Goal: Task Accomplishment & Management: Manage account settings

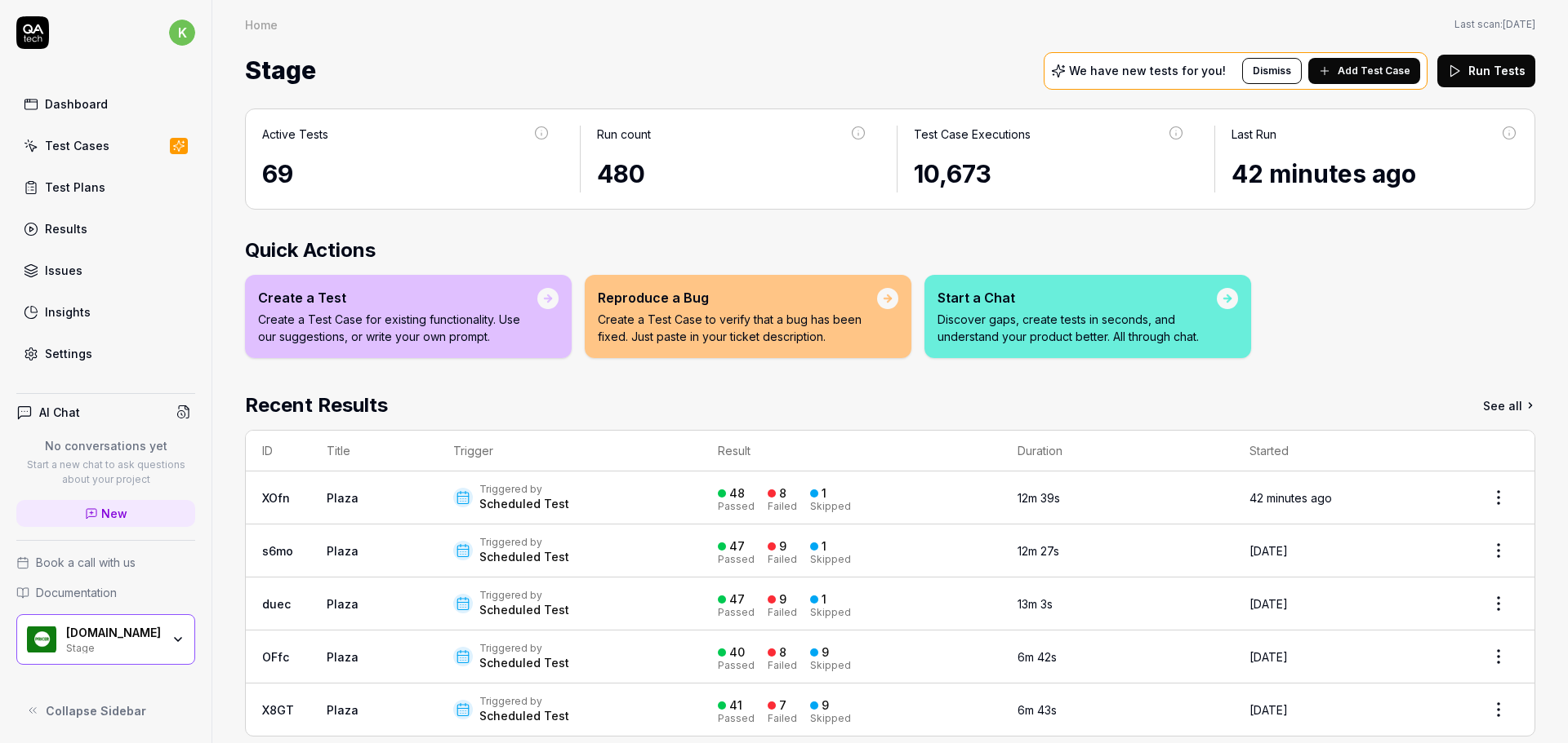
scroll to position [22, 0]
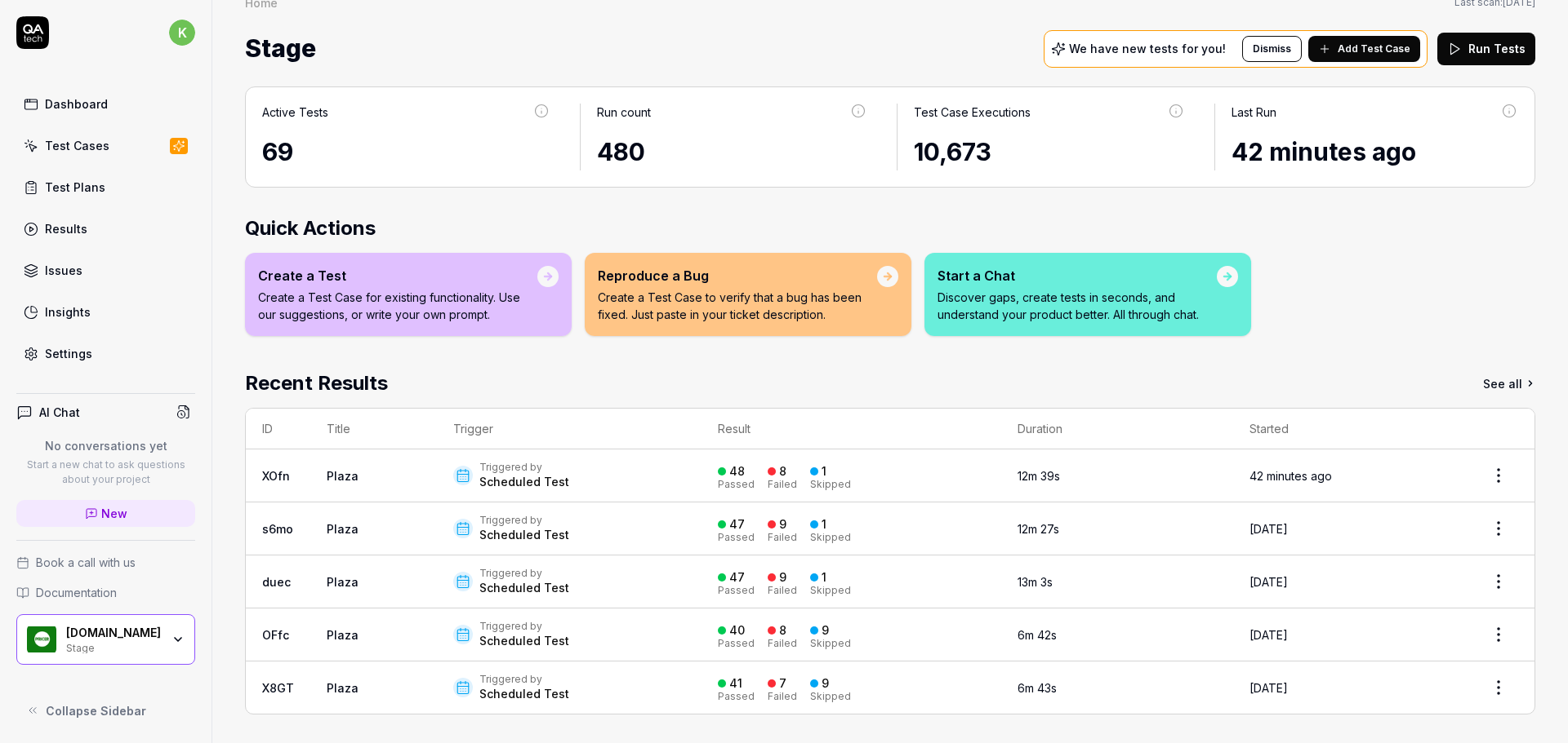
click at [260, 472] on td "XOfn" at bounding box center [278, 477] width 64 height 53
click at [273, 472] on link "XOfn" at bounding box center [275, 477] width 28 height 14
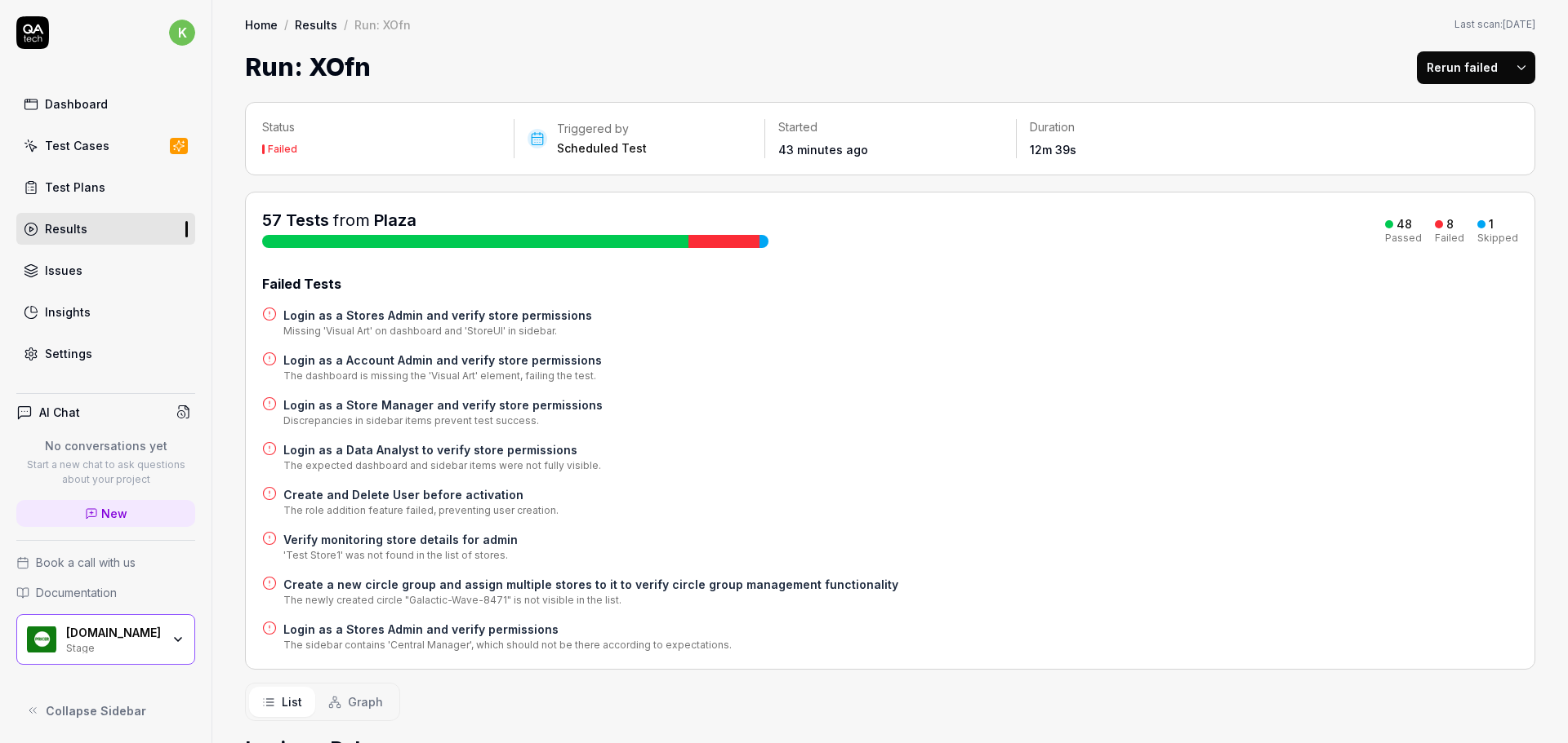
click at [368, 404] on h4 "Login as a Store Manager and verify store permissions" at bounding box center [443, 404] width 319 height 17
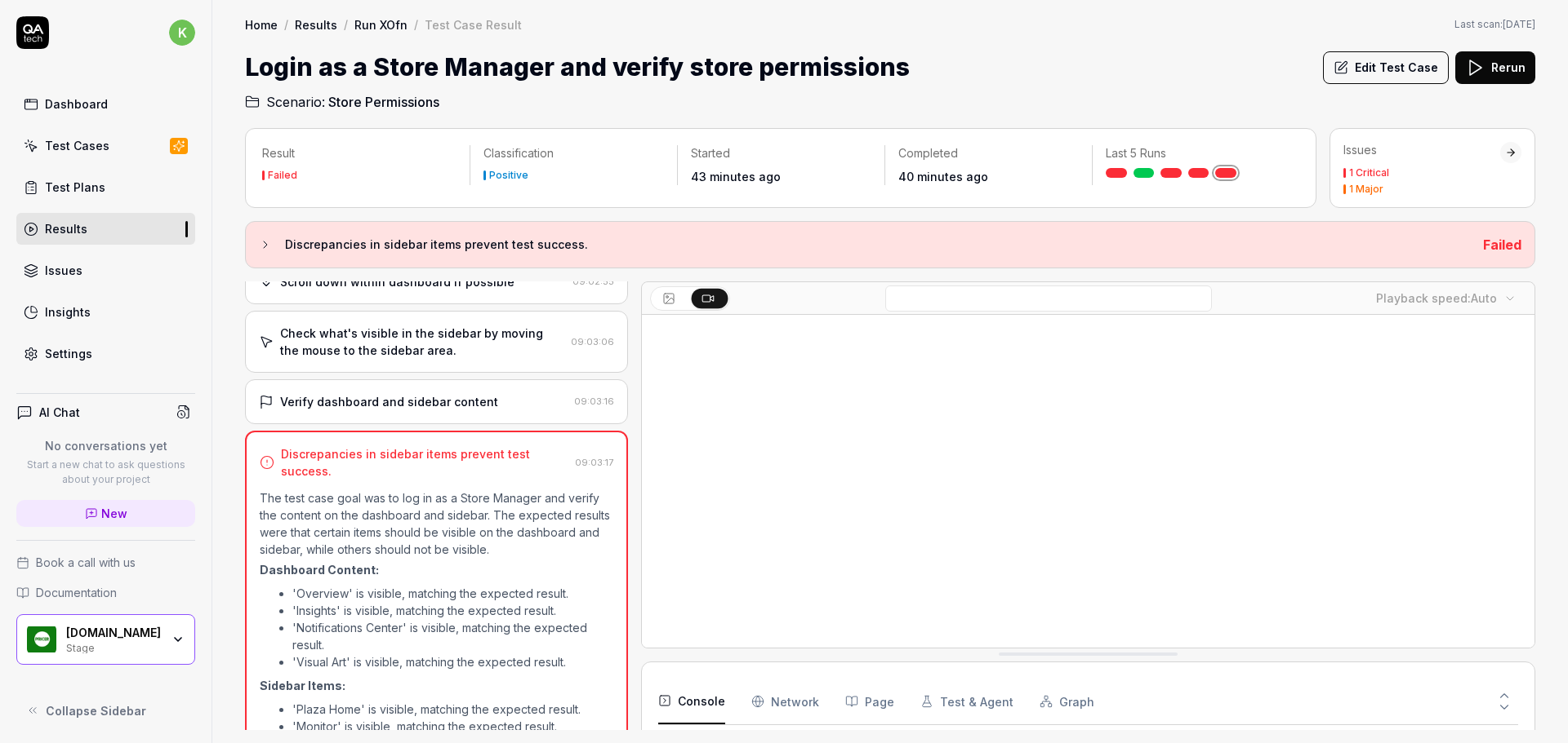
scroll to position [509, 0]
click at [78, 146] on div "Test Cases" at bounding box center [77, 145] width 64 height 17
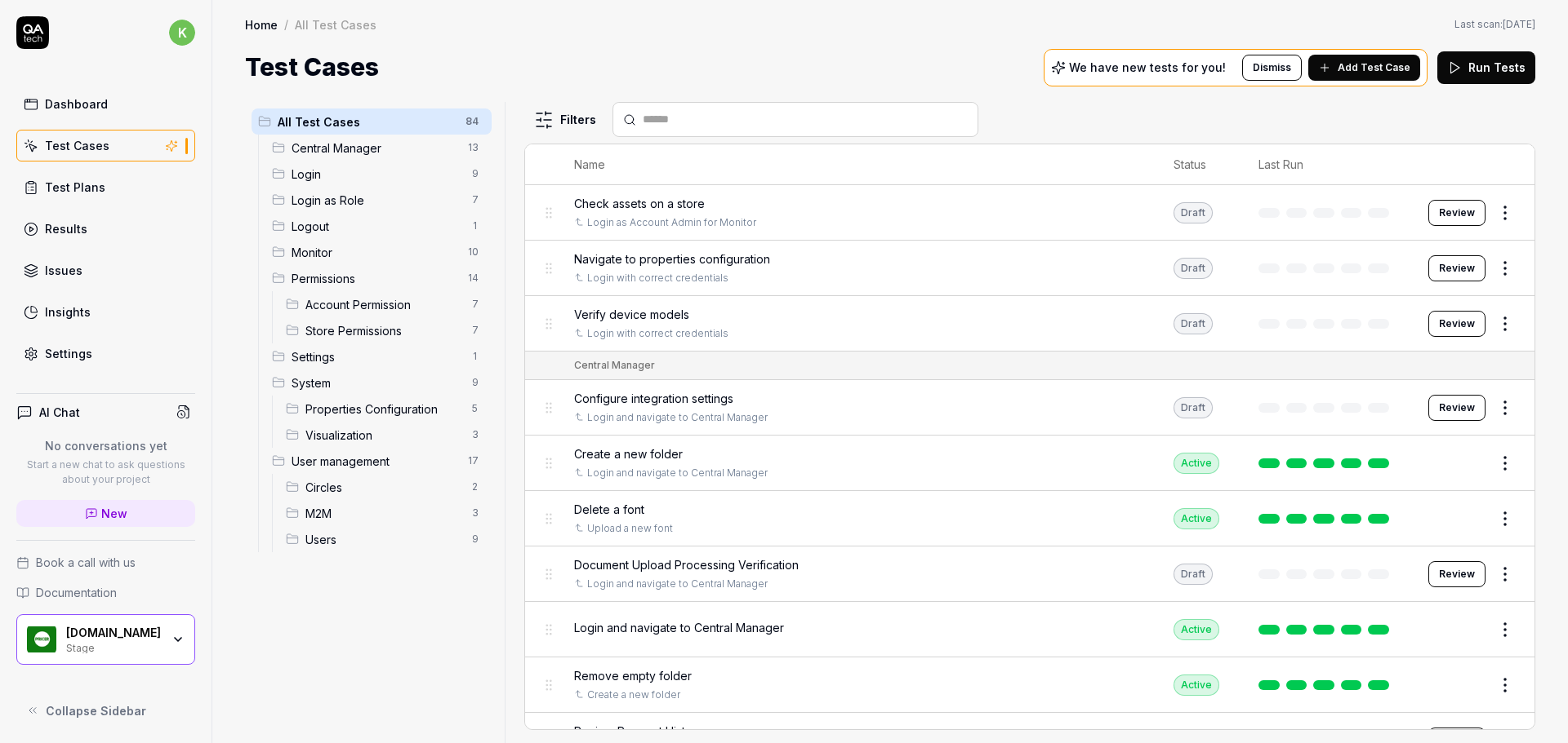
click at [66, 187] on div "Test Plans" at bounding box center [75, 187] width 61 height 17
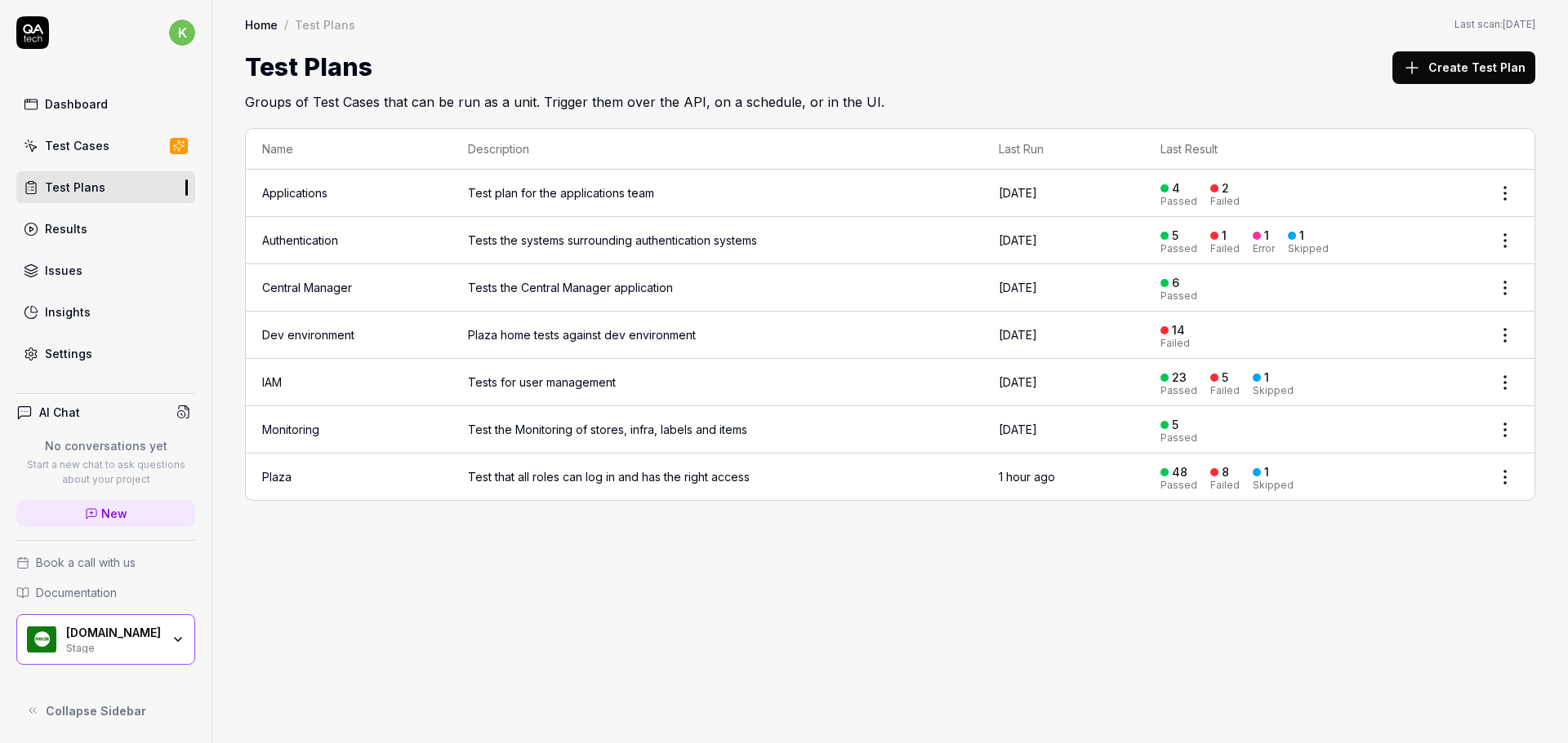
click at [83, 99] on div "Dashboard" at bounding box center [76, 103] width 63 height 17
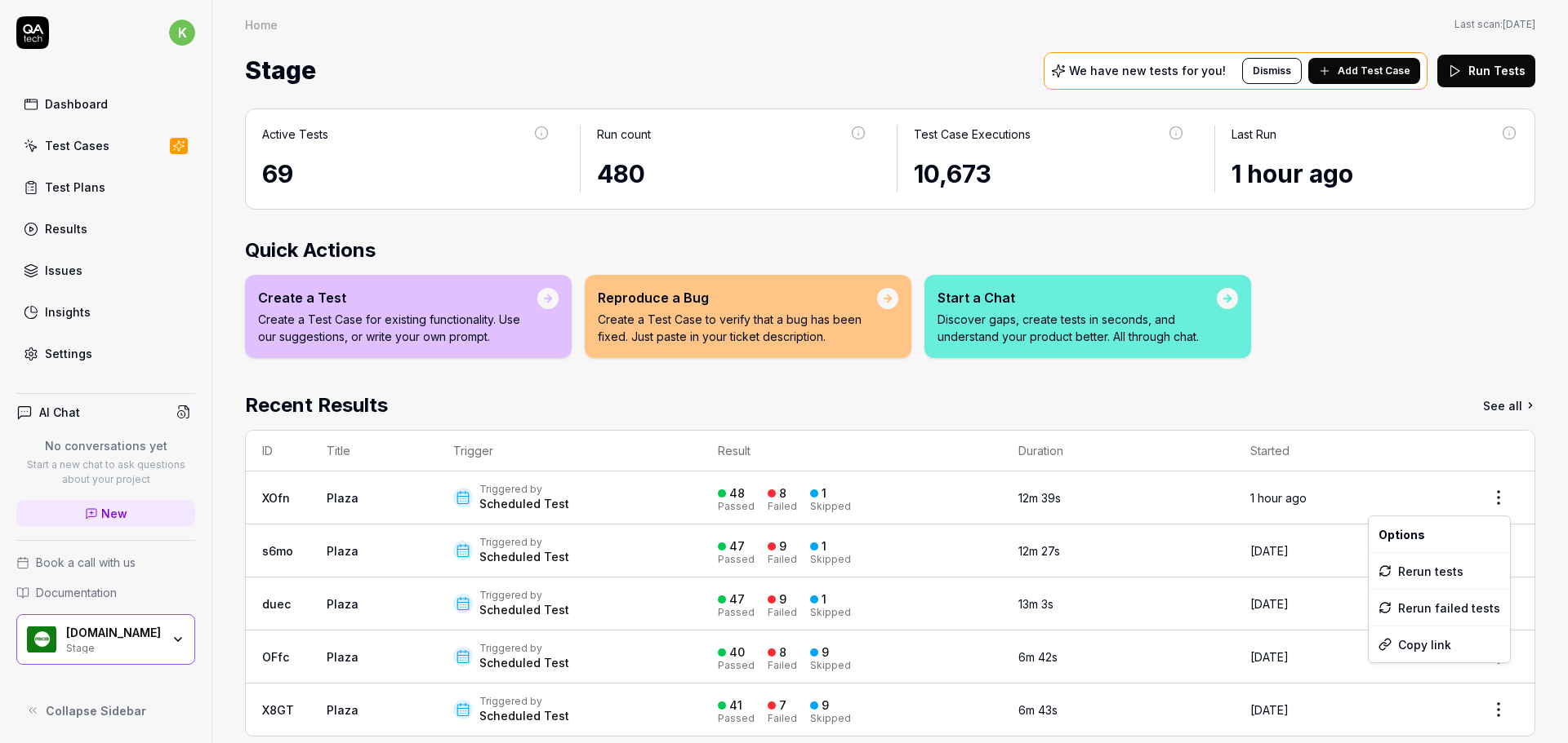
click at [1490, 495] on html "k Dashboard Test Cases Test Plans Results Issues Insights Settings AI Chat No c…" at bounding box center [784, 372] width 1568 height 743
click at [269, 495] on html "k Dashboard Test Cases Test Plans Results Issues Insights Settings AI Chat No c…" at bounding box center [784, 372] width 1568 height 743
click at [269, 495] on link "XOfn" at bounding box center [275, 498] width 28 height 14
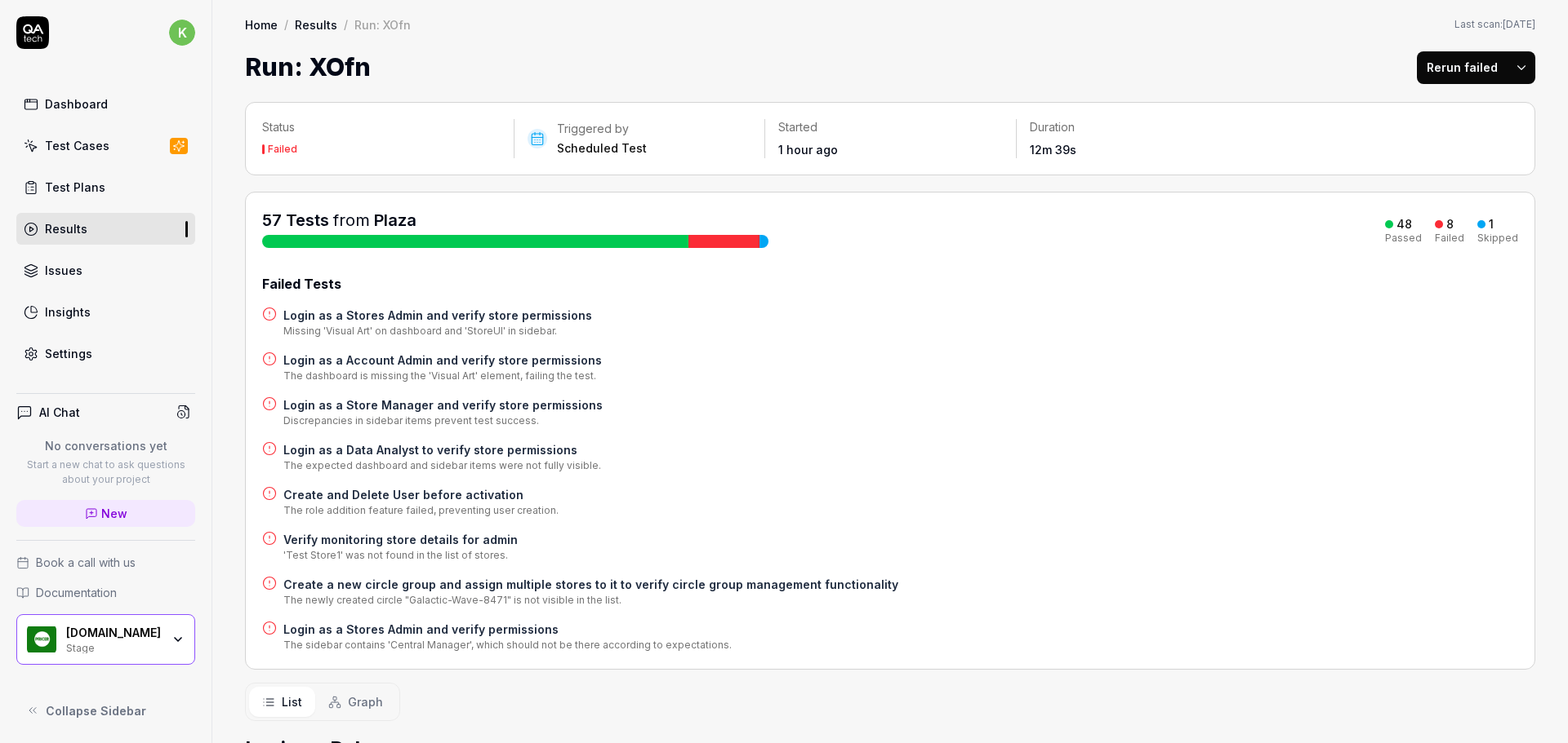
click at [389, 403] on h4 "Login as a Store Manager and verify store permissions" at bounding box center [443, 404] width 319 height 17
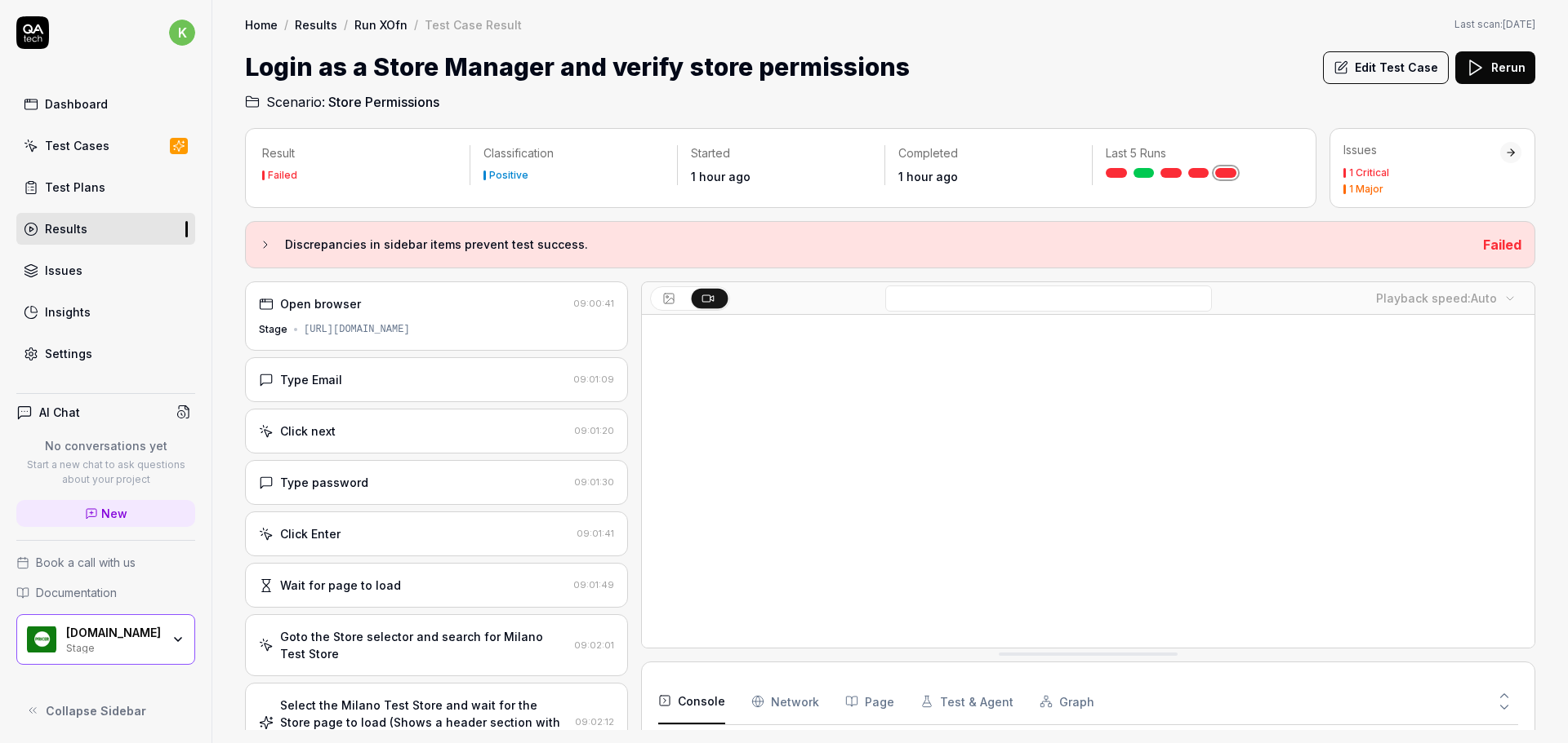
click at [263, 243] on icon at bounding box center [265, 244] width 13 height 13
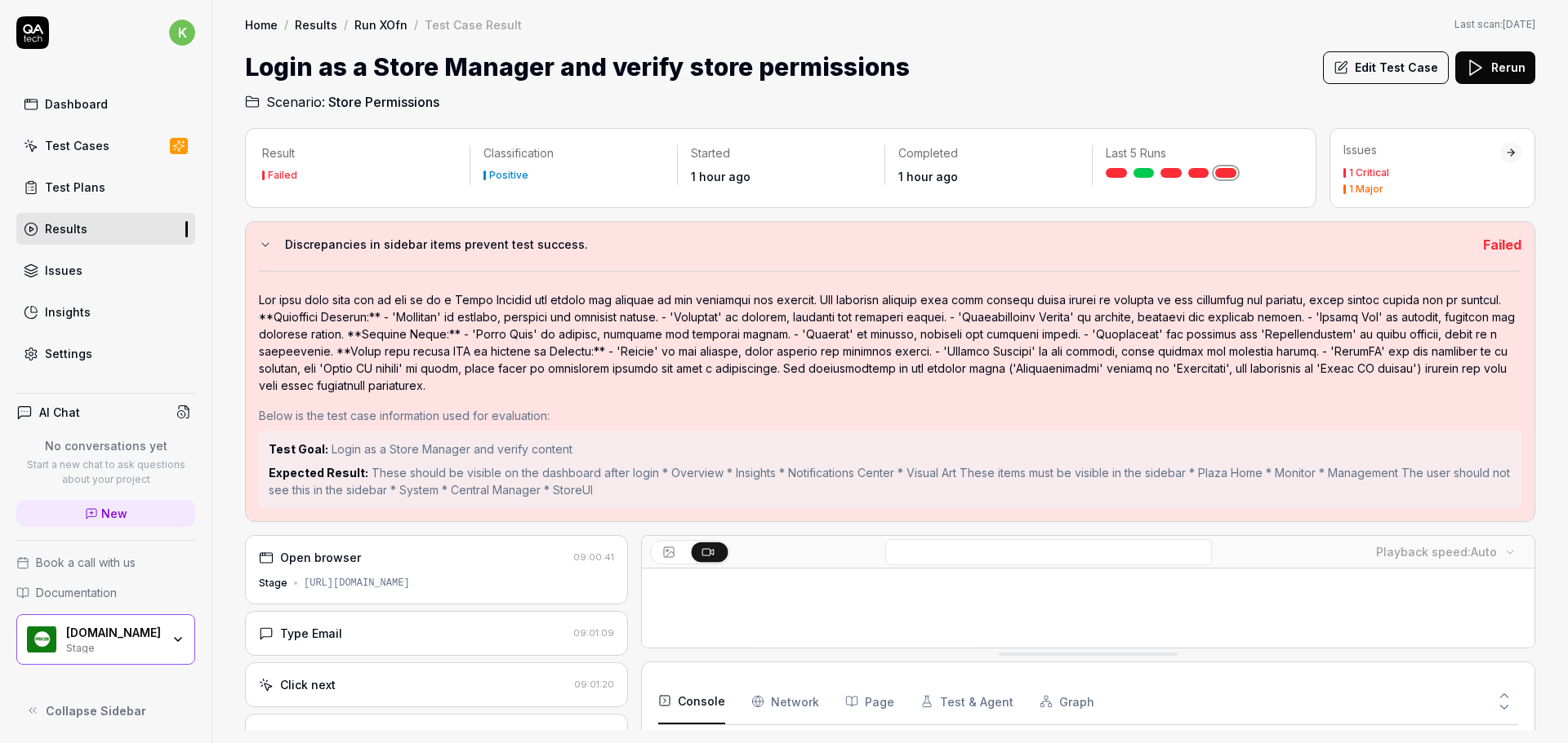
click at [69, 183] on div "Test Plans" at bounding box center [75, 187] width 61 height 17
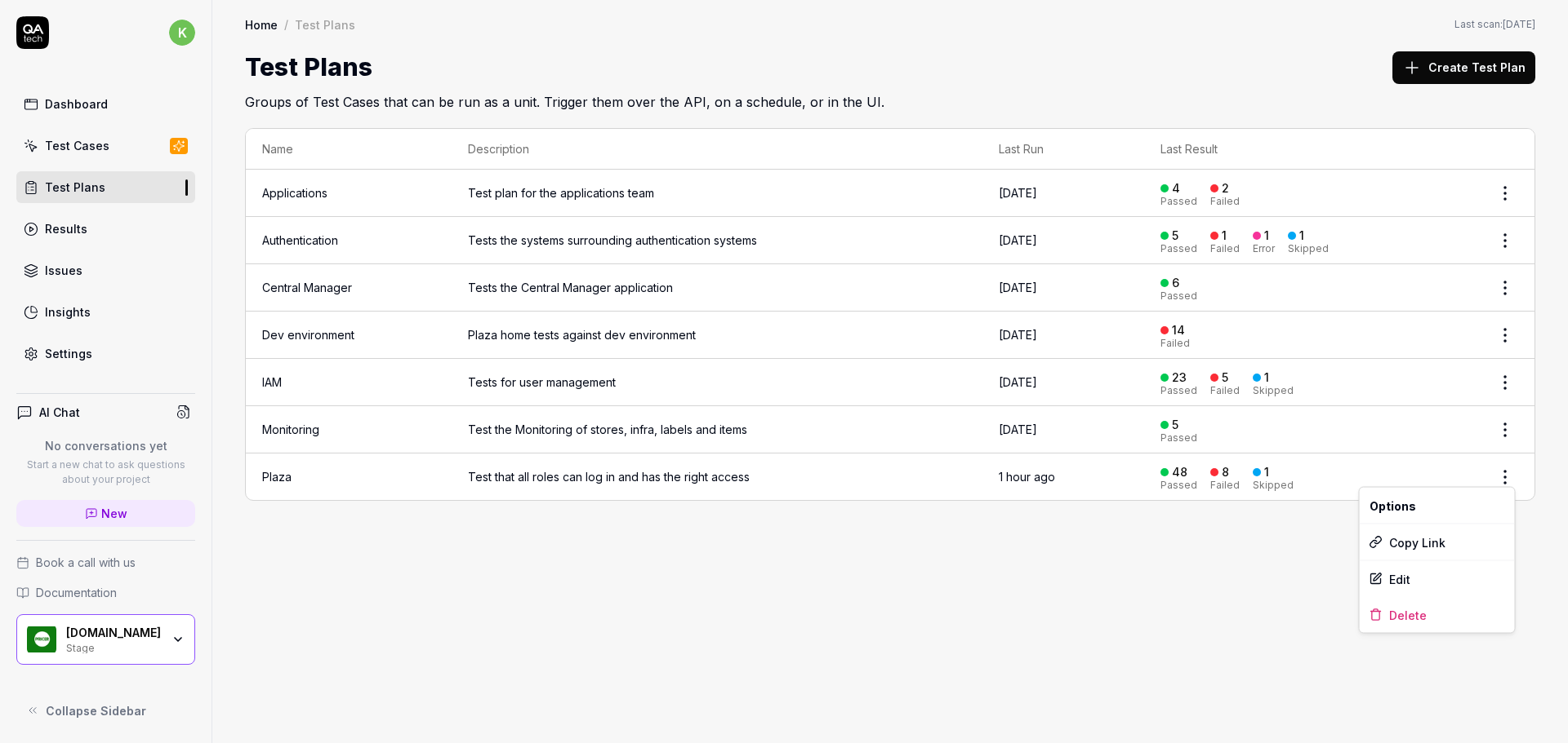
click at [1513, 473] on html "k Dashboard Test Cases Test Plans Results Issues Insights Settings AI Chat No c…" at bounding box center [784, 372] width 1568 height 743
click at [1401, 576] on div "Edit" at bounding box center [1437, 579] width 155 height 36
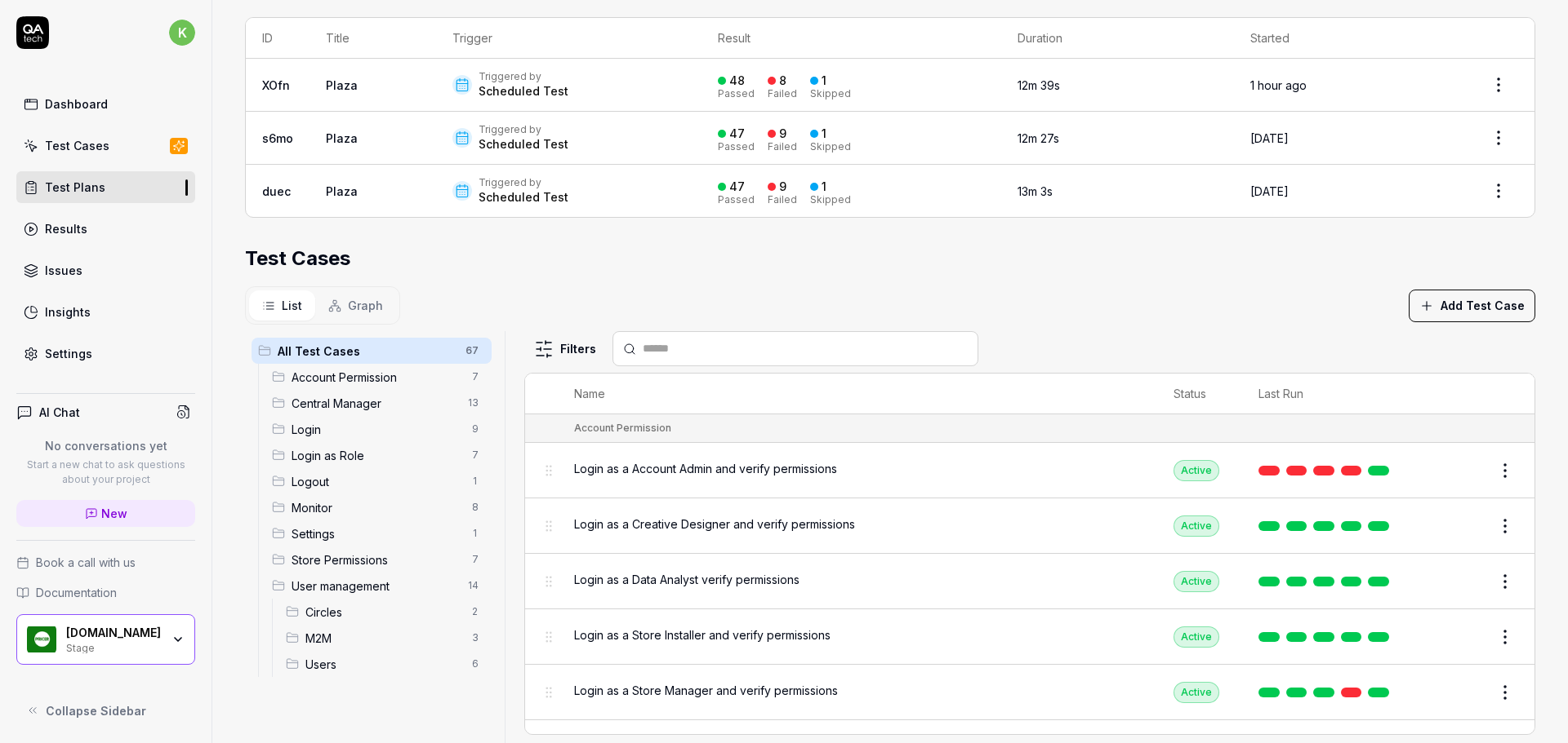
scroll to position [383, 0]
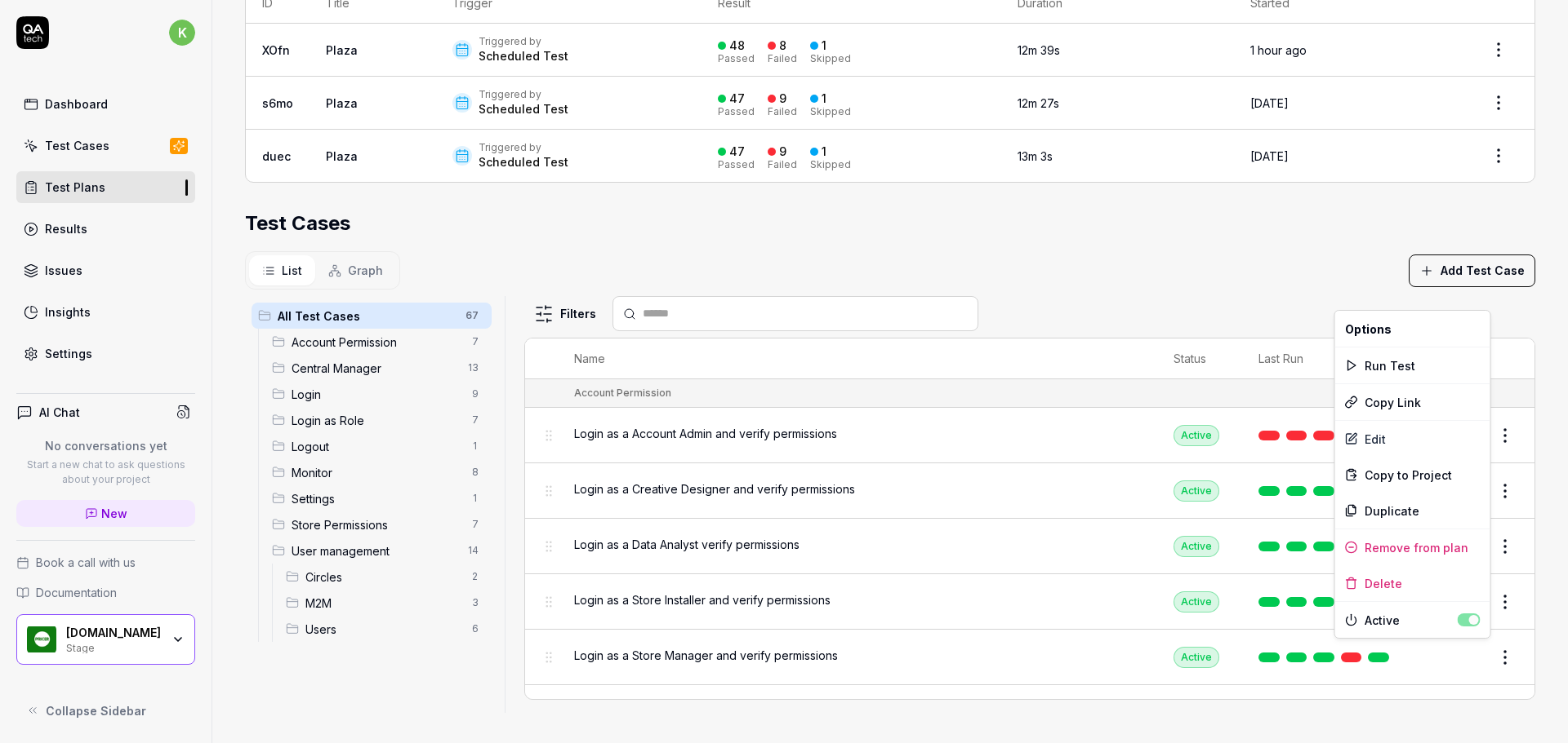
click at [1485, 646] on html "**********" at bounding box center [784, 372] width 1568 height 743
click at [901, 645] on html "**********" at bounding box center [784, 372] width 1568 height 743
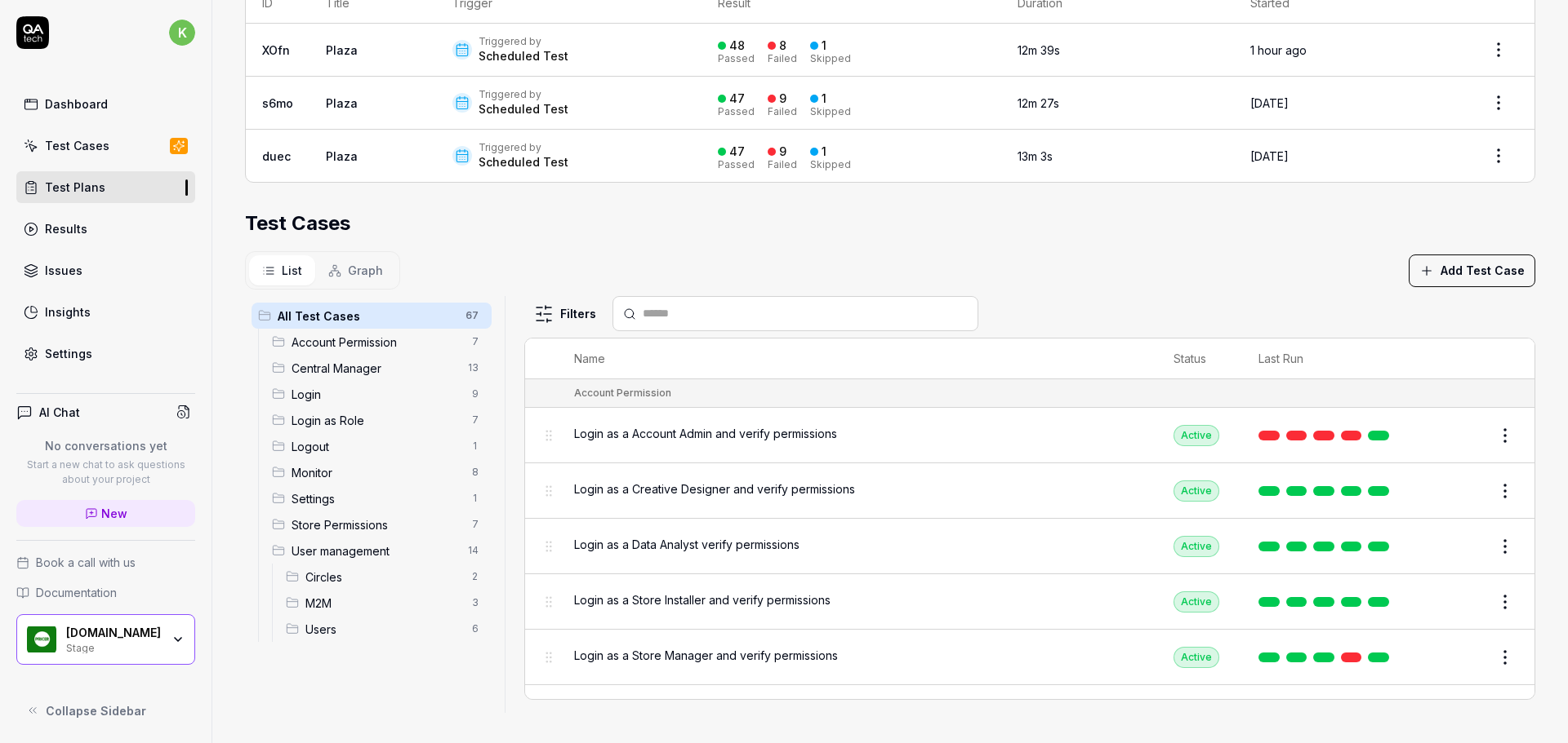
click at [736, 647] on span "Login as a Store Manager and verify permissions" at bounding box center [706, 655] width 264 height 17
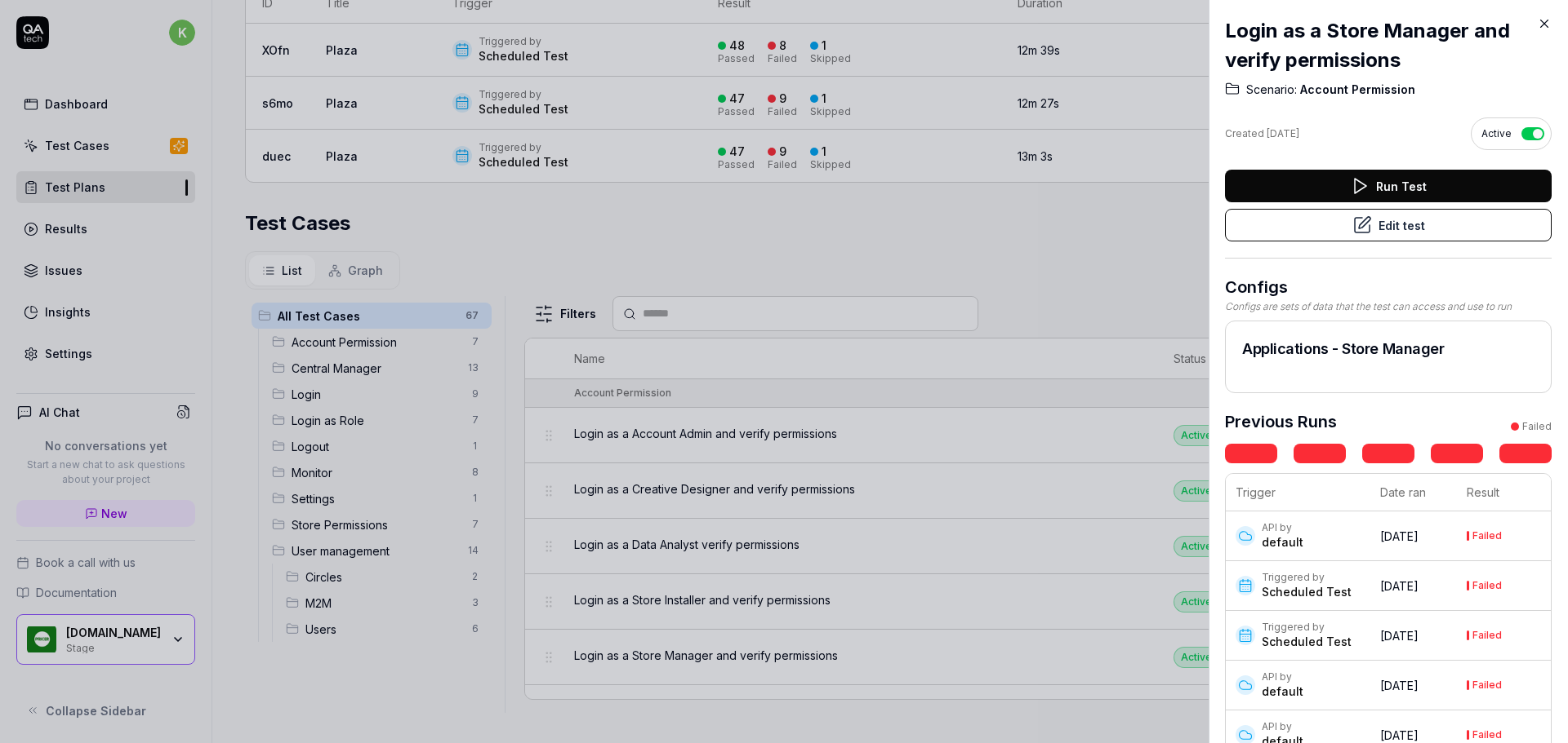
click at [1225, 29] on h2 "Login as a Store Manager and verify permissions" at bounding box center [1388, 45] width 326 height 59
click at [1239, 33] on h2 "Login as a Store Manager and verify permissions" at bounding box center [1388, 45] width 326 height 59
click at [1543, 23] on icon at bounding box center [1544, 24] width 7 height 7
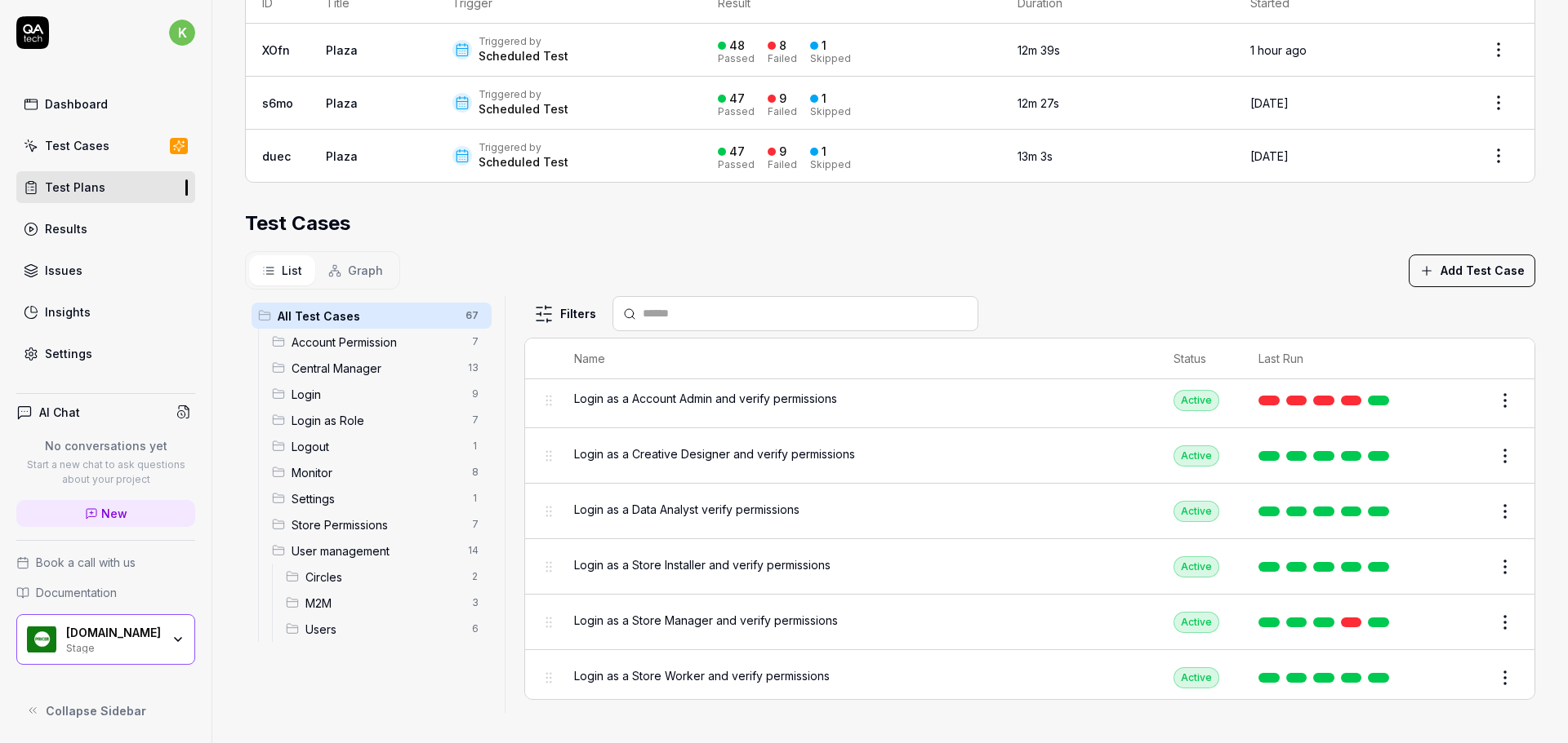
scroll to position [51, 0]
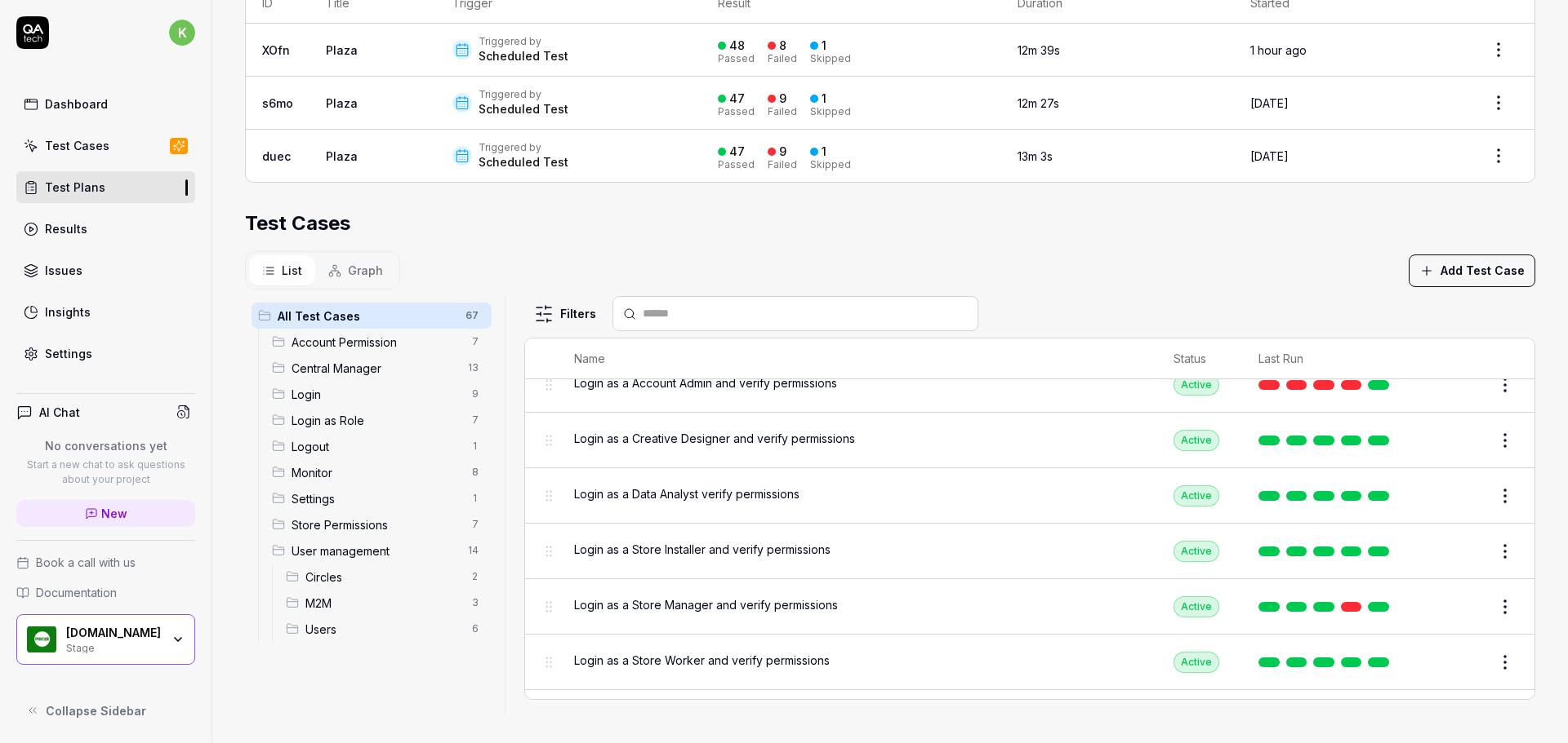
click at [771, 600] on span "Login as a Store Manager and verify permissions" at bounding box center [706, 605] width 264 height 17
drag, startPoint x: 564, startPoint y: 584, endPoint x: 834, endPoint y: 597, distance: 270.3
click at [834, 597] on td "Login as a Store Manager and verify permissions" at bounding box center [858, 607] width 599 height 55
copy span "Login as a Store Manager and verify permissions"
click at [549, 604] on body "**********" at bounding box center [784, 372] width 1568 height 743
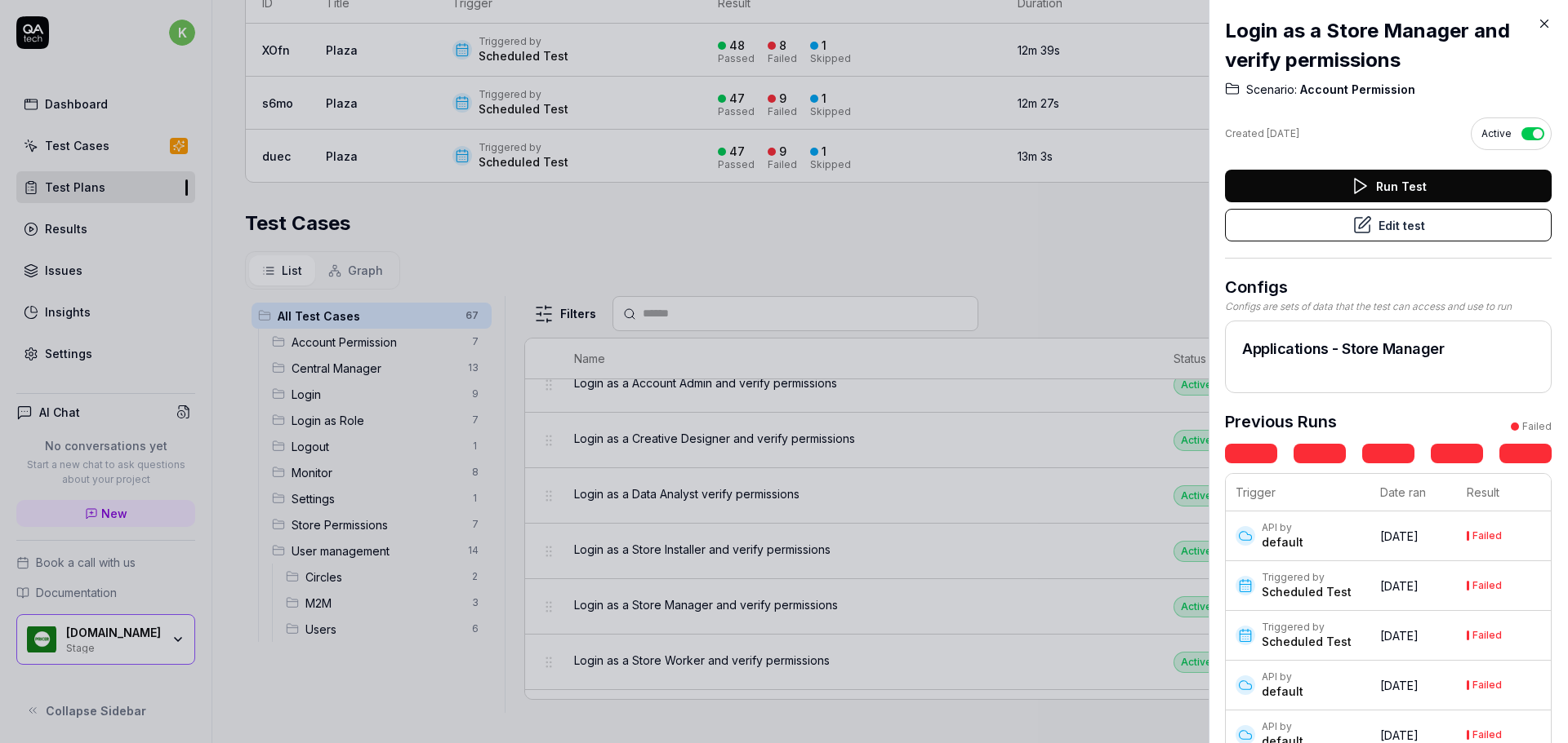
click at [1521, 131] on button "button" at bounding box center [1532, 134] width 23 height 13
click at [1405, 222] on button "Edit test" at bounding box center [1388, 225] width 326 height 33
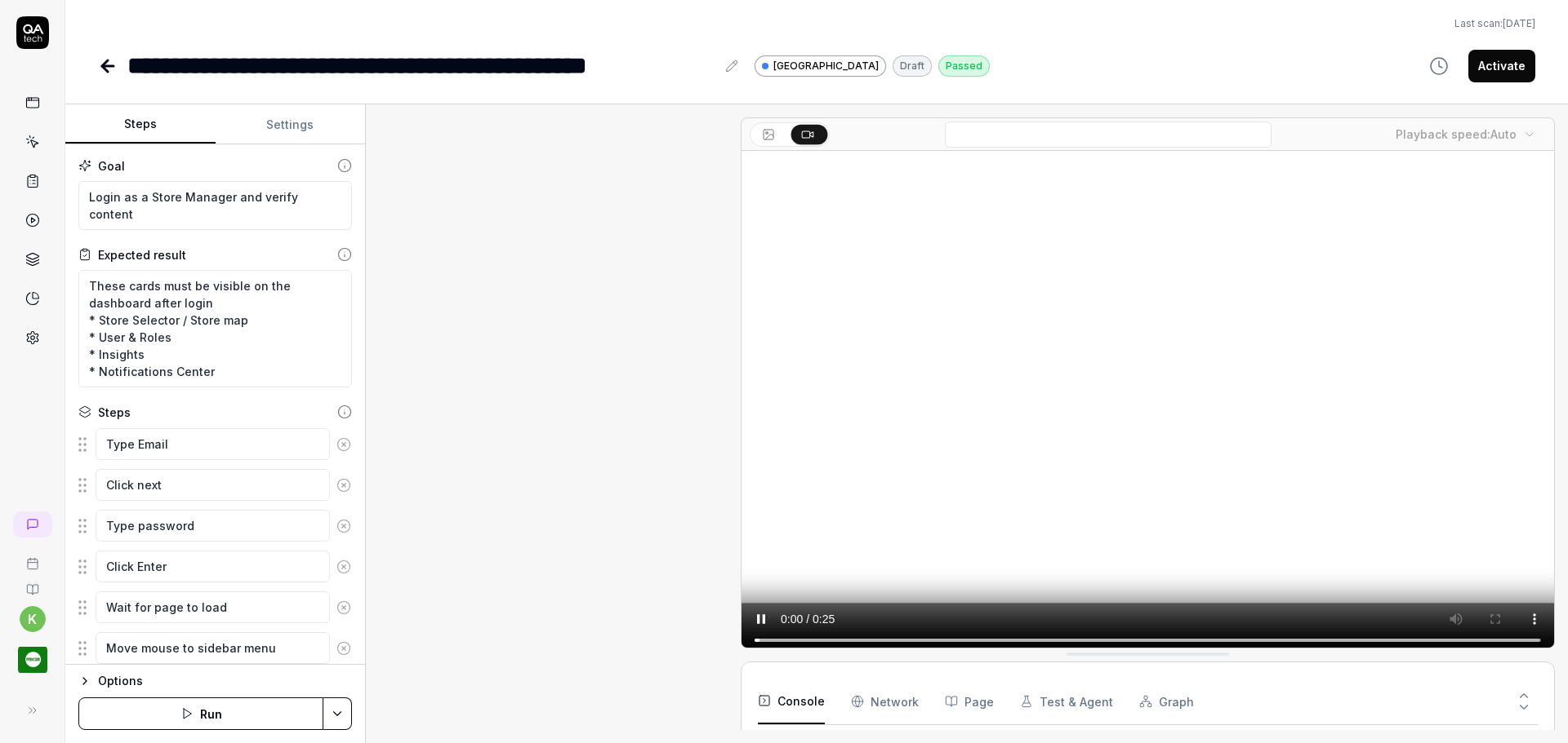
scroll to position [289, 0]
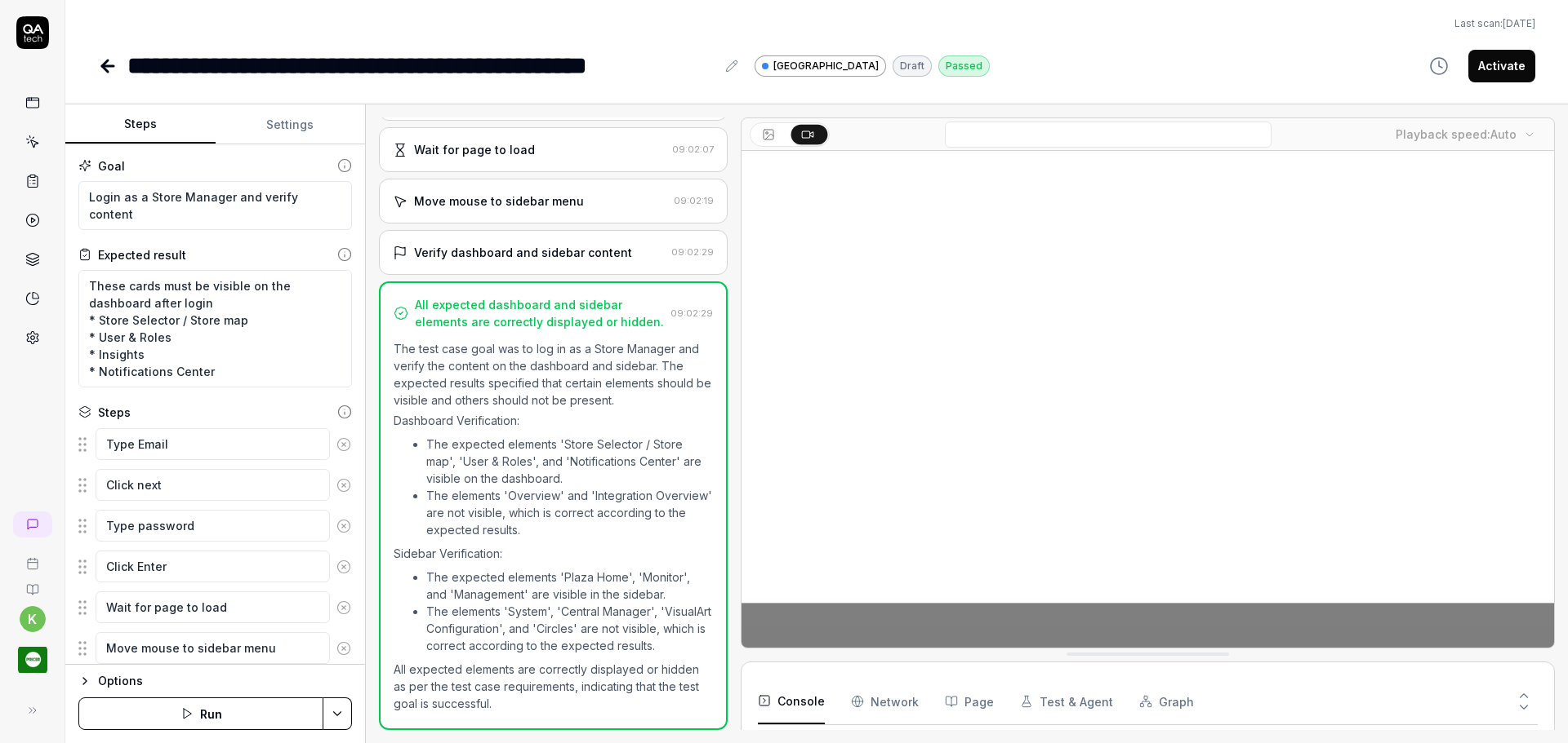
type textarea "*"
click at [130, 62] on div "**********" at bounding box center [421, 65] width 587 height 37
paste div
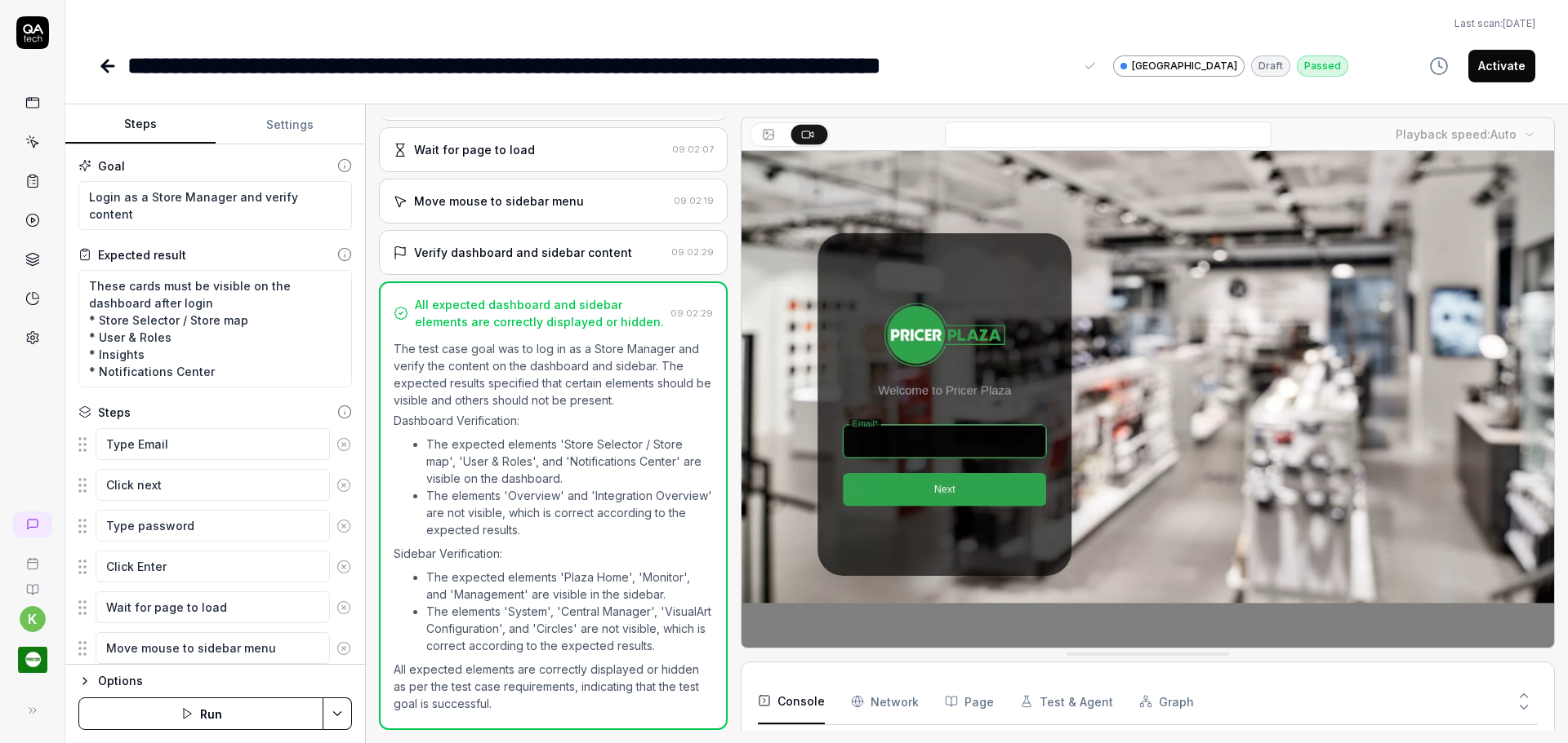
click at [29, 34] on icon at bounding box center [32, 32] width 33 height 33
type textarea "*"
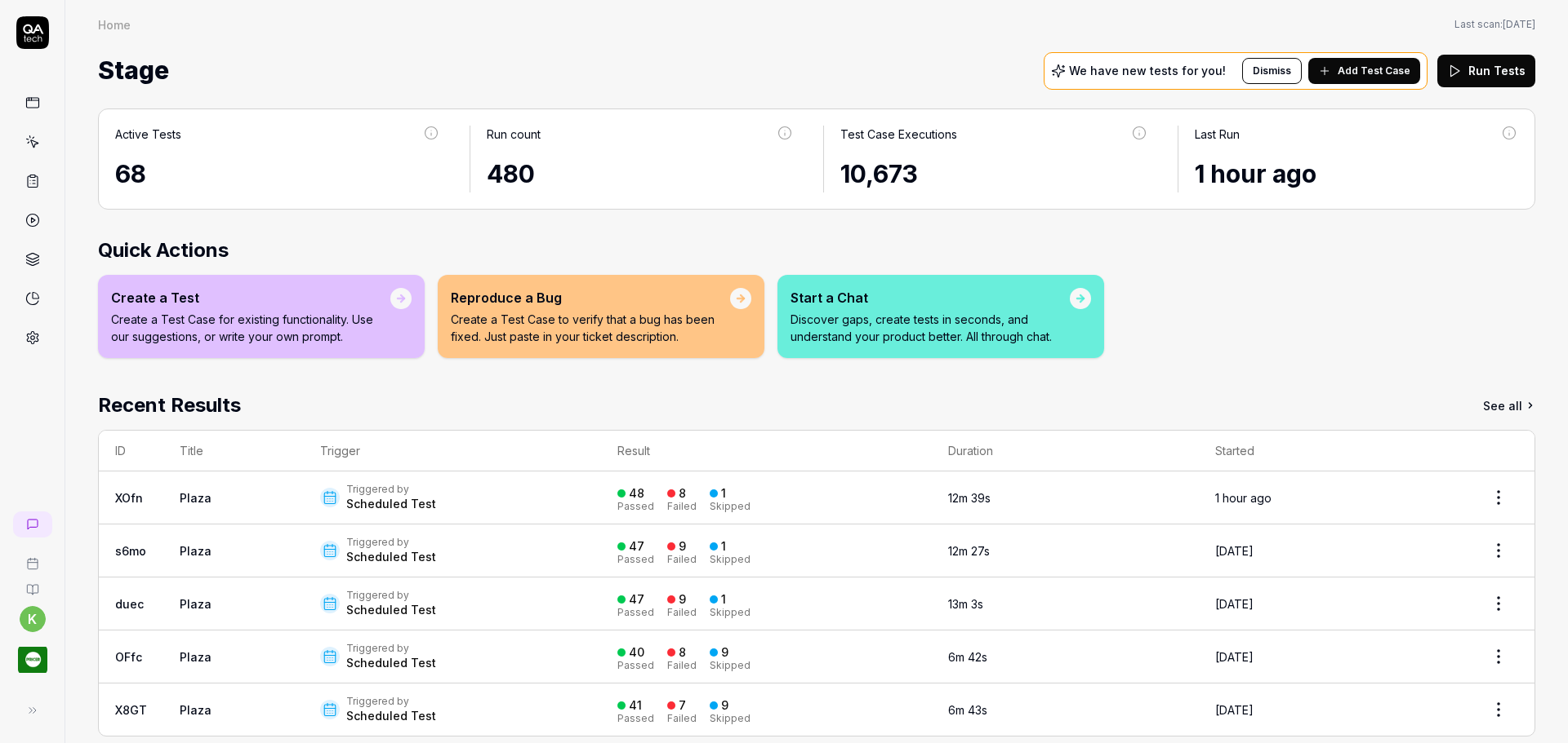
click at [124, 497] on link "XOfn" at bounding box center [128, 498] width 28 height 14
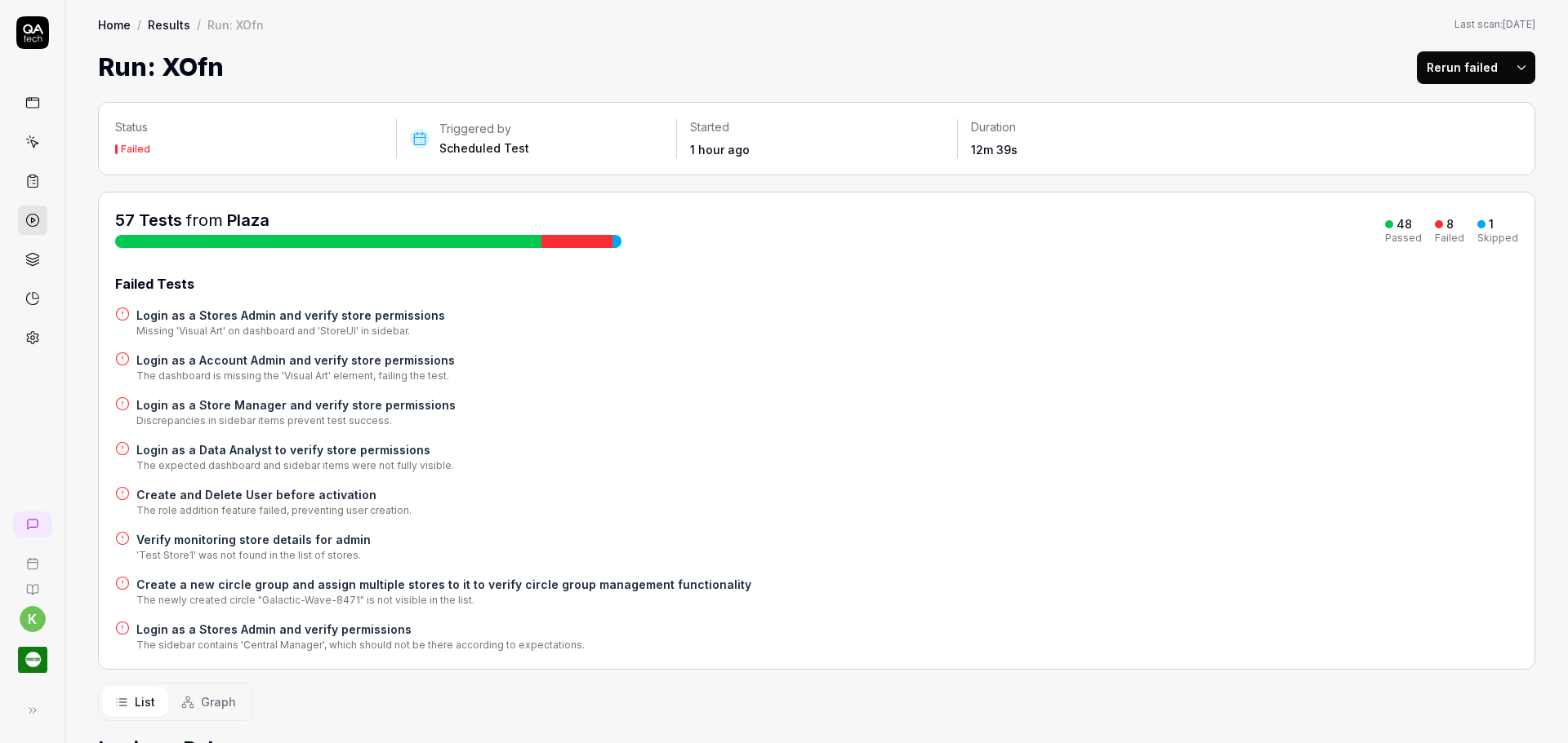
click at [31, 183] on icon at bounding box center [32, 181] width 14 height 14
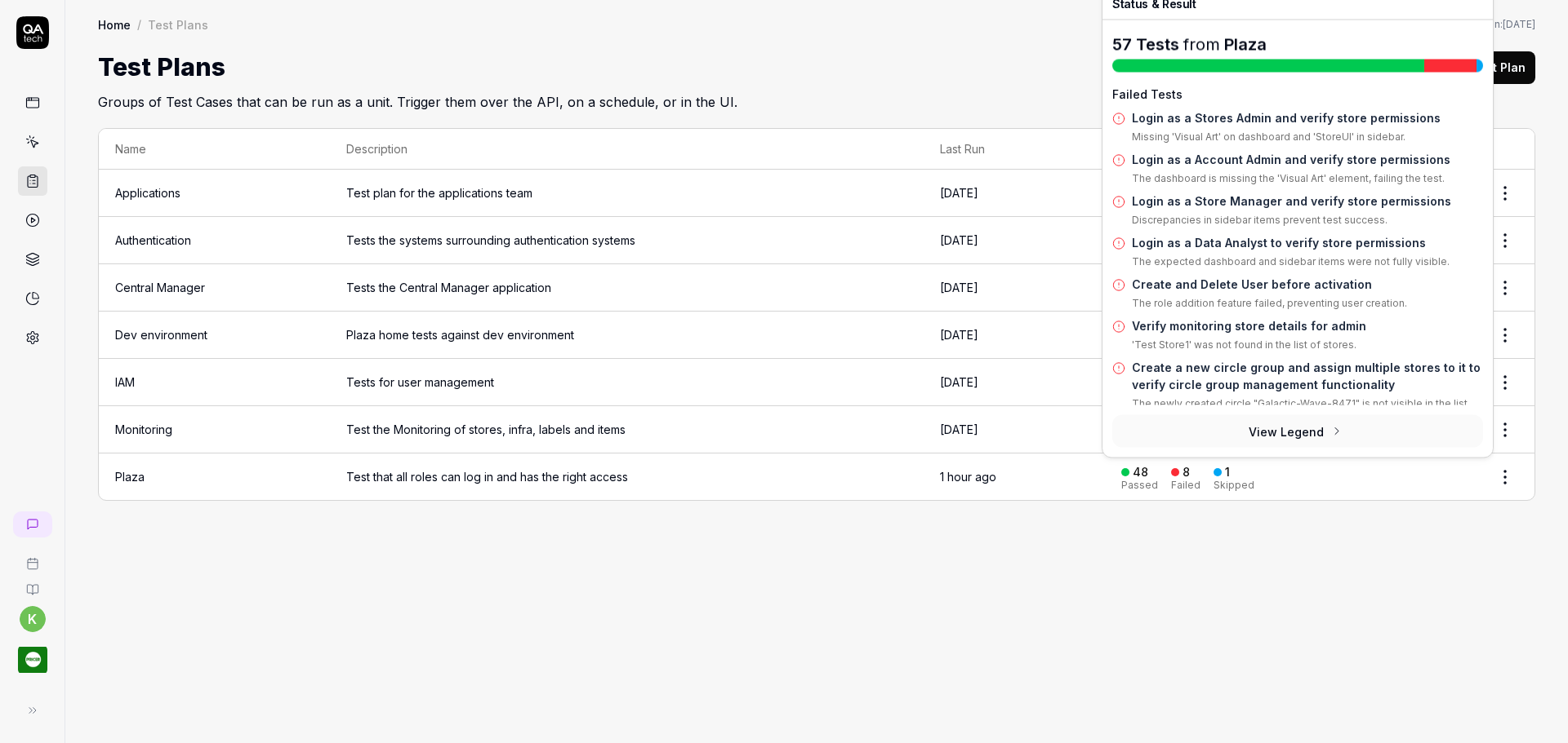
click at [1111, 607] on div "Home / Test Plans Home / Test Plans Last scan: [DATE] Test Plans Create Test Pl…" at bounding box center [816, 372] width 1502 height 743
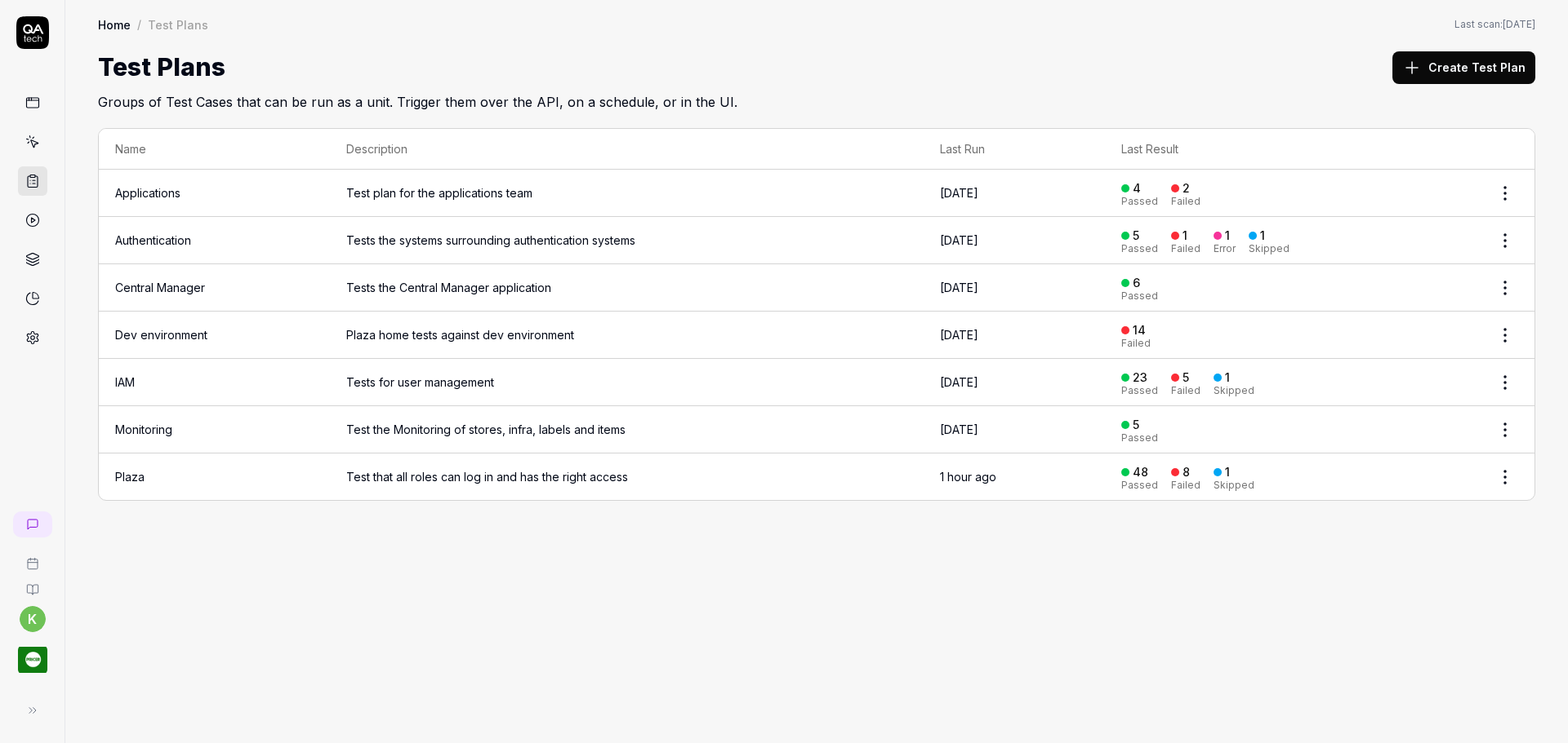
click at [125, 470] on link "Plaza" at bounding box center [129, 478] width 29 height 14
click at [128, 471] on link "Plaza" at bounding box center [129, 478] width 29 height 14
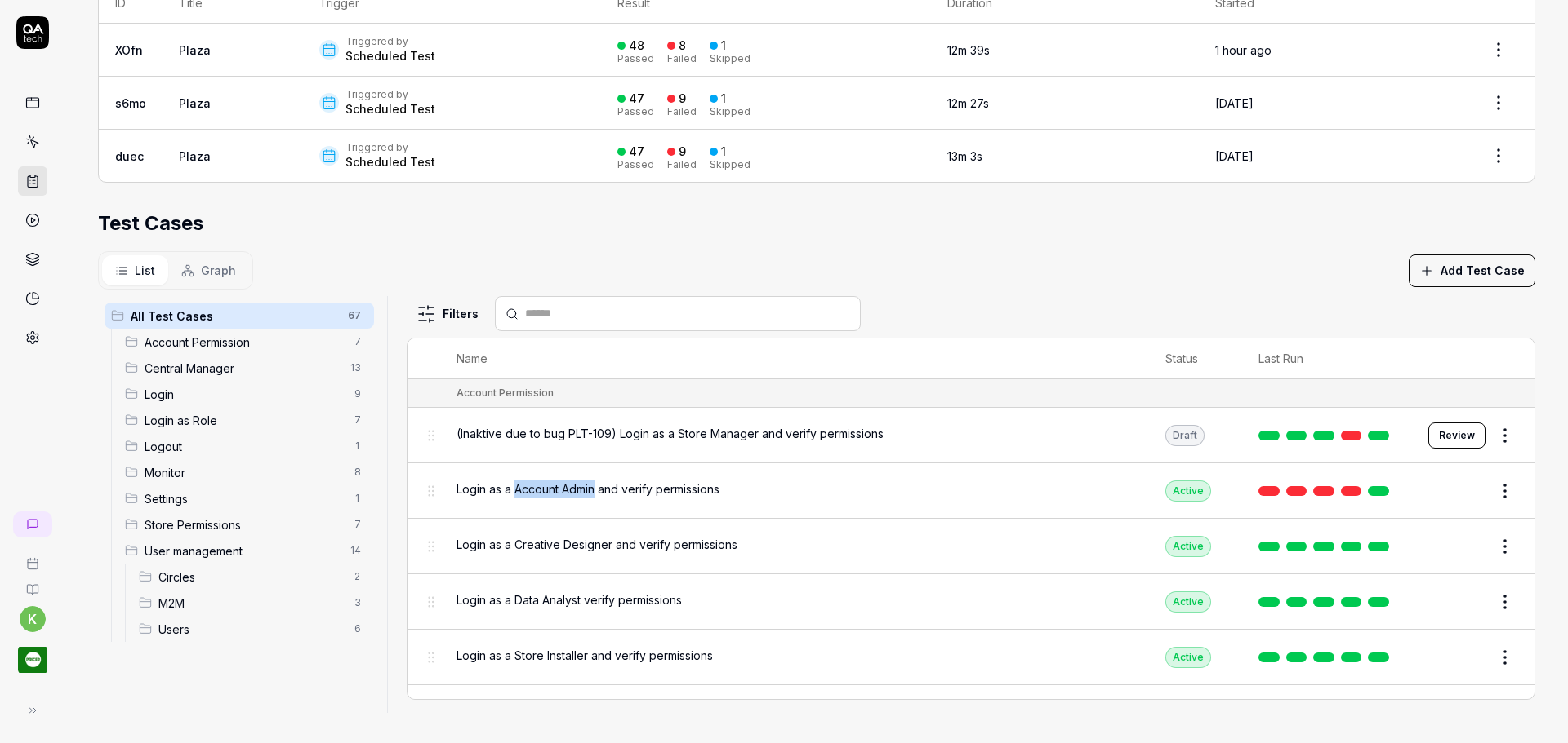
drag, startPoint x: 513, startPoint y: 472, endPoint x: 617, endPoint y: 502, distance: 108.2
click at [593, 482] on div "Login as a Account Admin and verify permissions" at bounding box center [794, 490] width 677 height 35
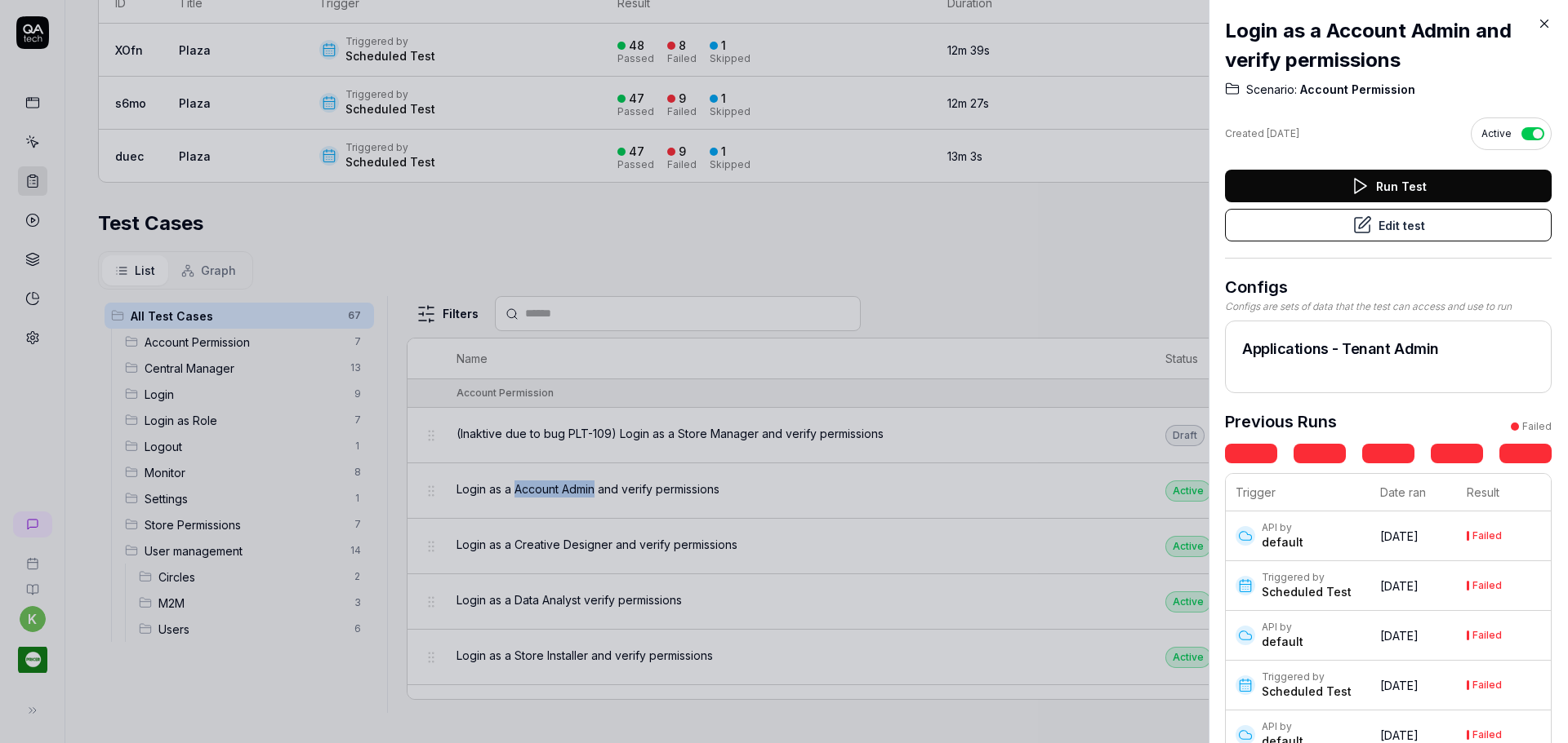
click at [1546, 24] on icon at bounding box center [1544, 23] width 14 height 14
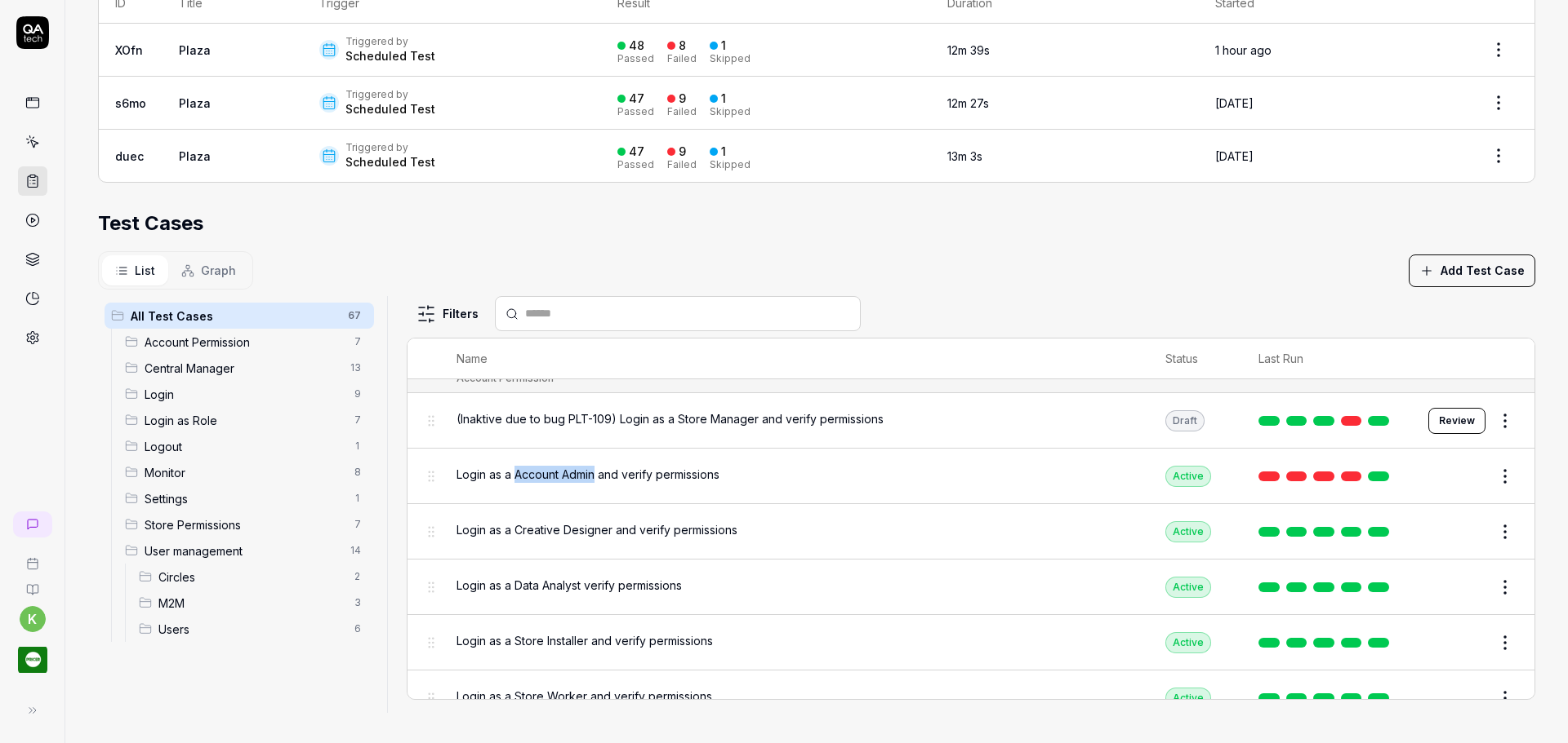
scroll to position [24, 0]
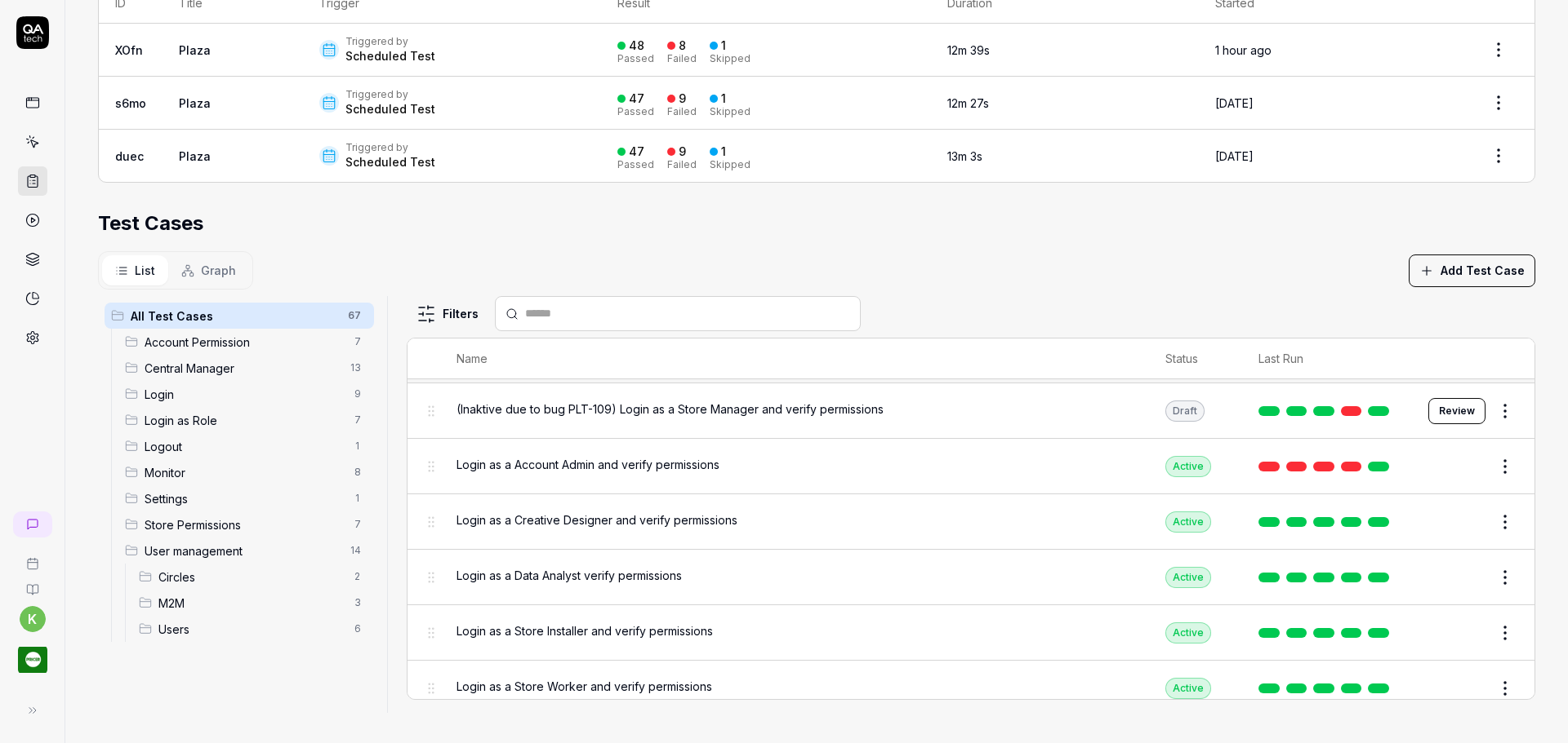
click at [472, 458] on span "Login as a Account Admin and verify permissions" at bounding box center [587, 464] width 263 height 17
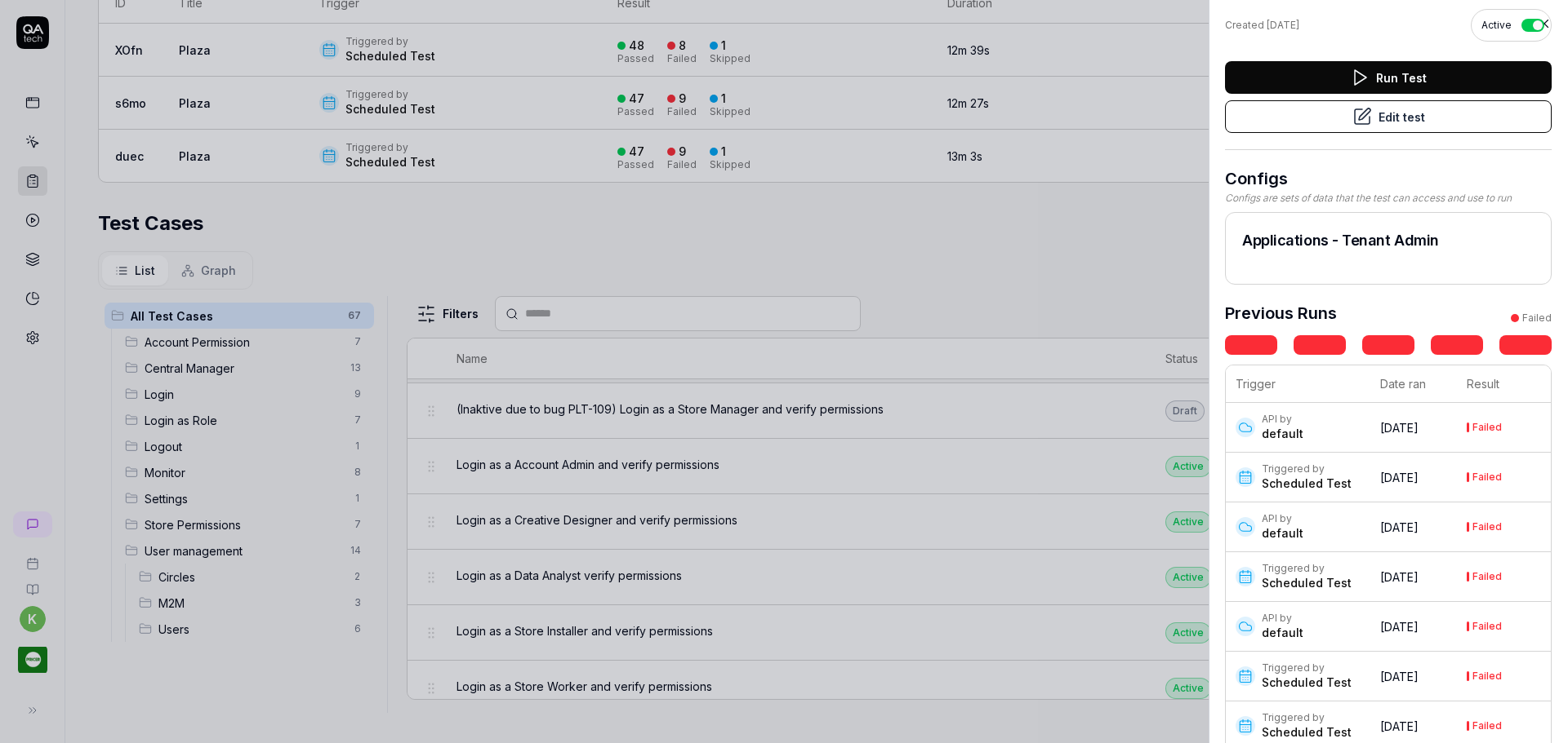
scroll to position [147, 0]
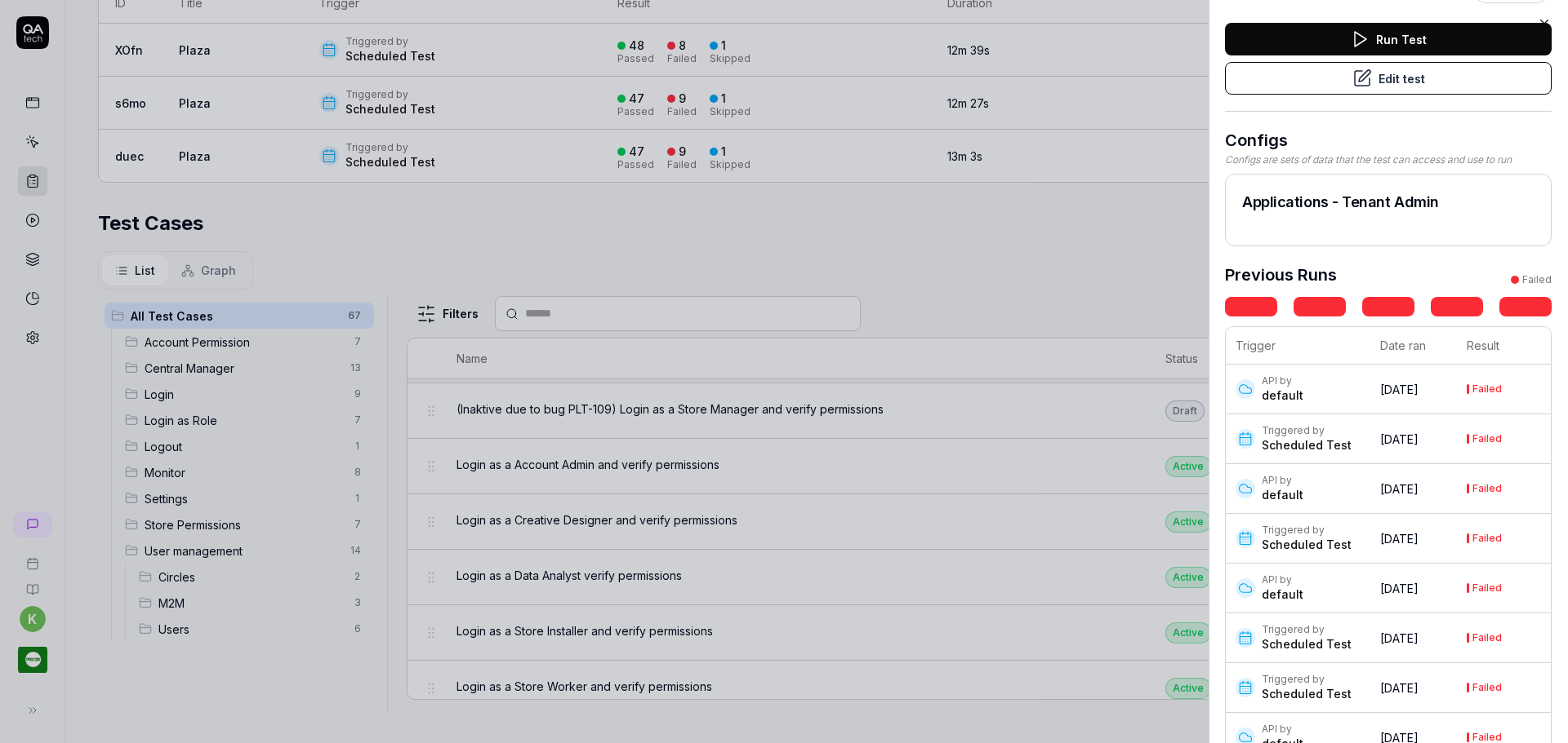
click at [1546, 21] on icon at bounding box center [1544, 24] width 7 height 7
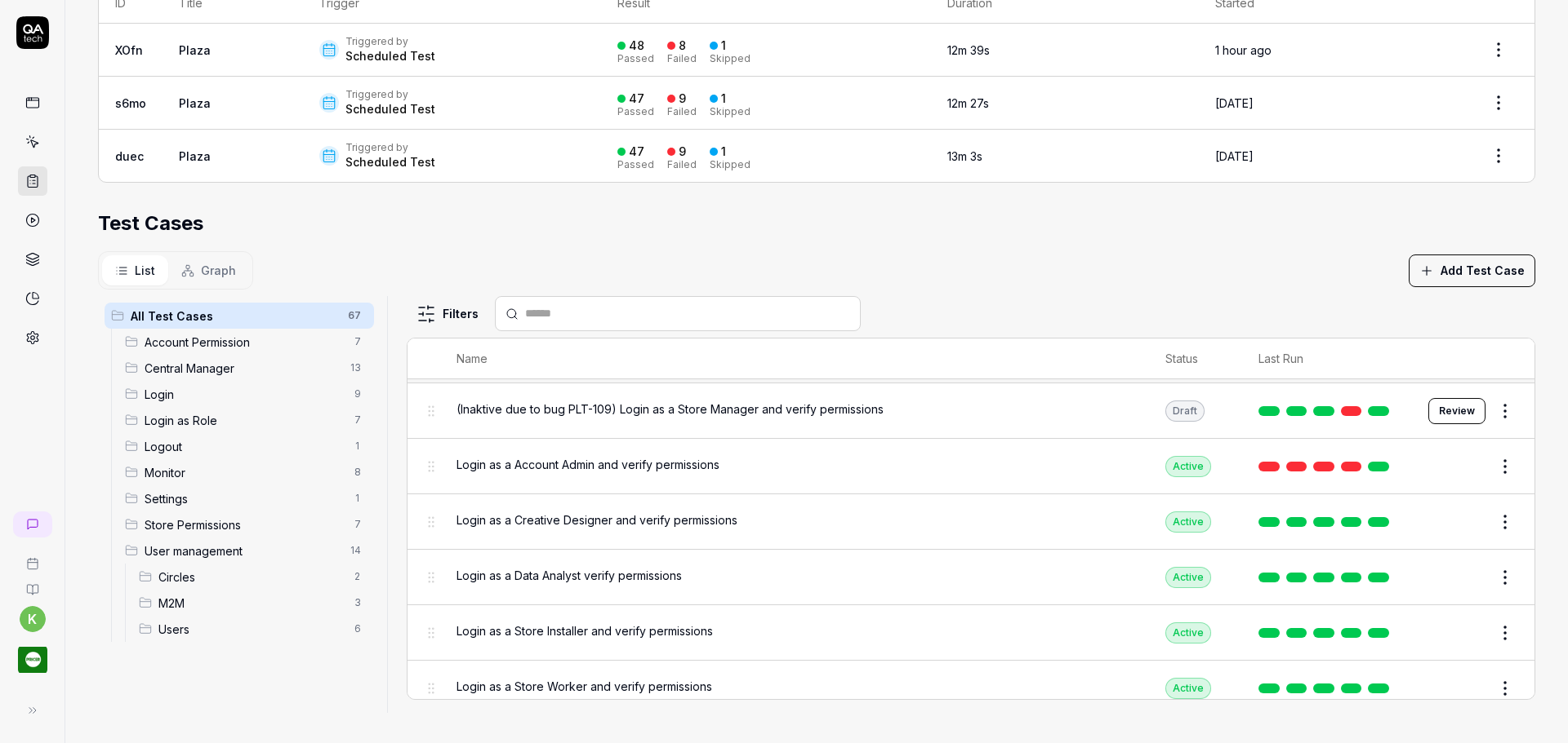
click at [536, 458] on span "Login as a Account Admin and verify permissions" at bounding box center [587, 464] width 263 height 17
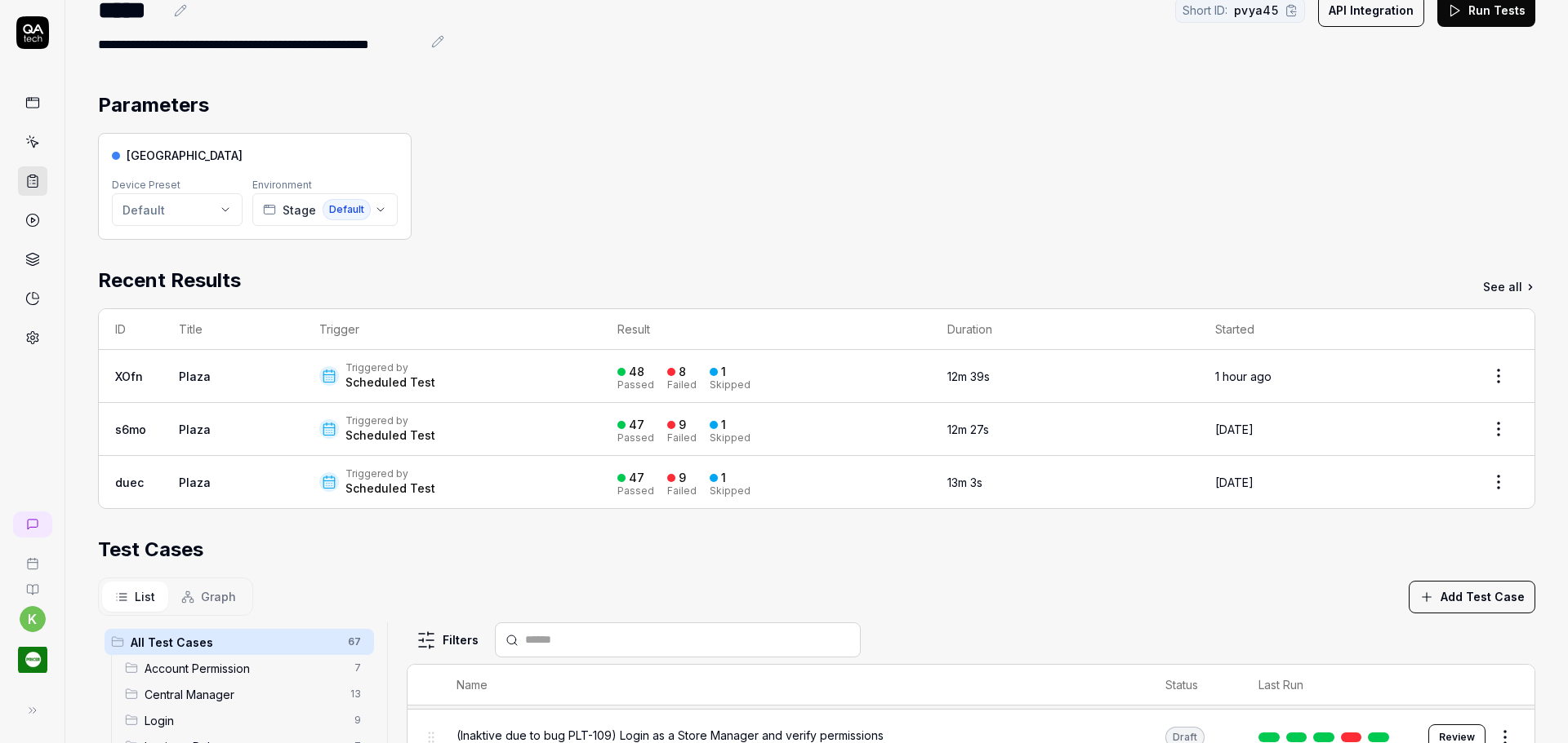
click at [127, 372] on link "XOfn" at bounding box center [128, 377] width 28 height 14
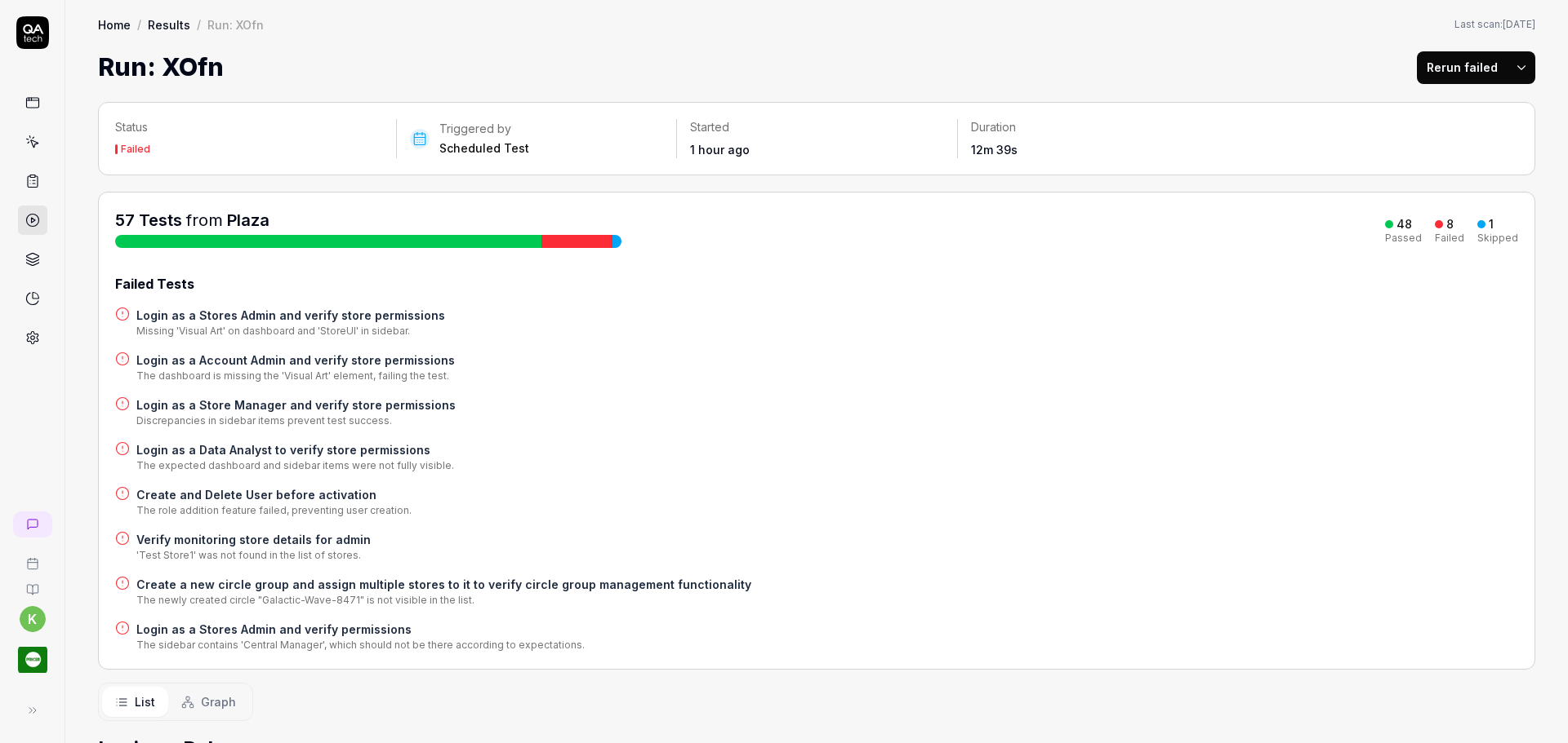
click at [248, 358] on h4 "Login as a Account Admin and verify store permissions" at bounding box center [295, 360] width 318 height 17
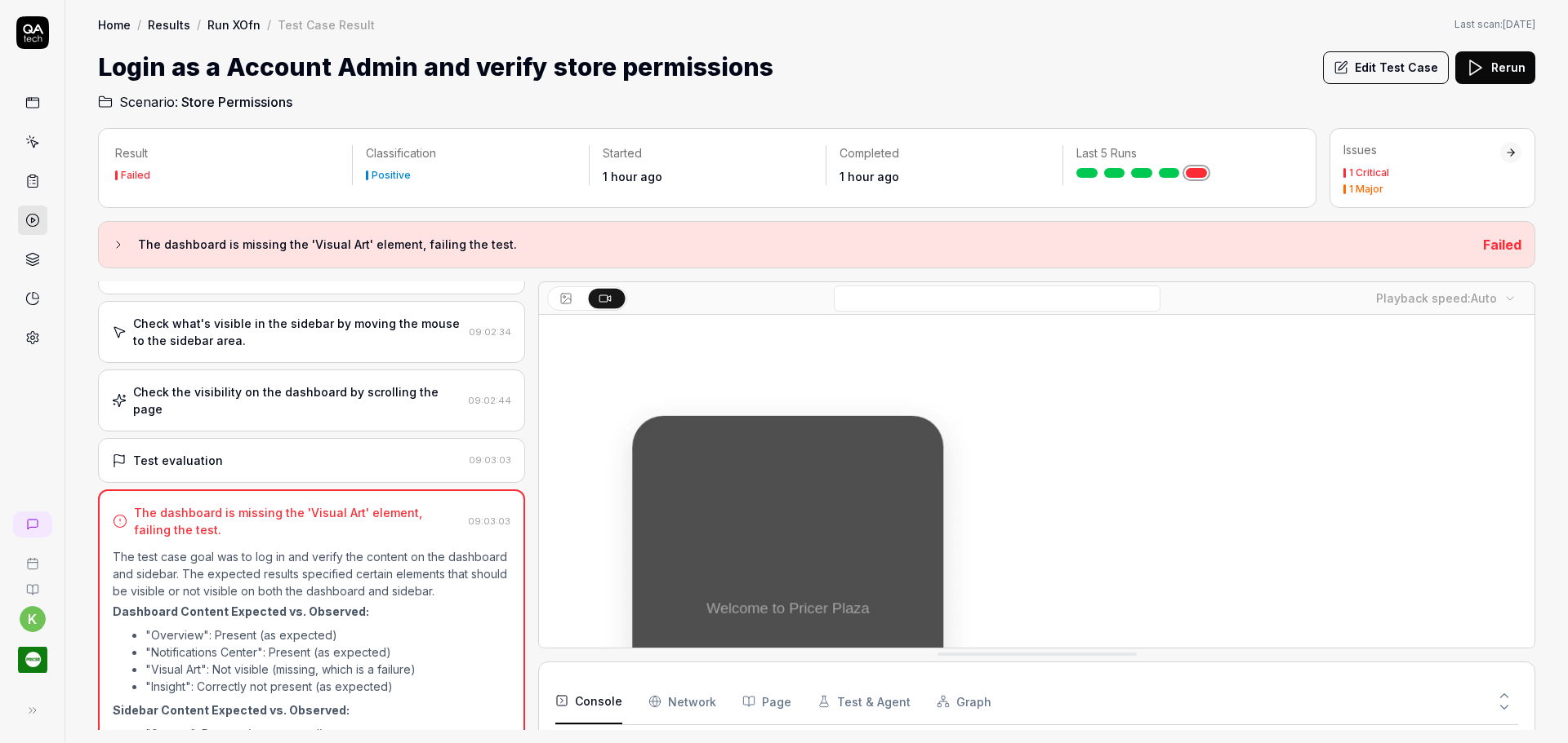
scroll to position [436, 0]
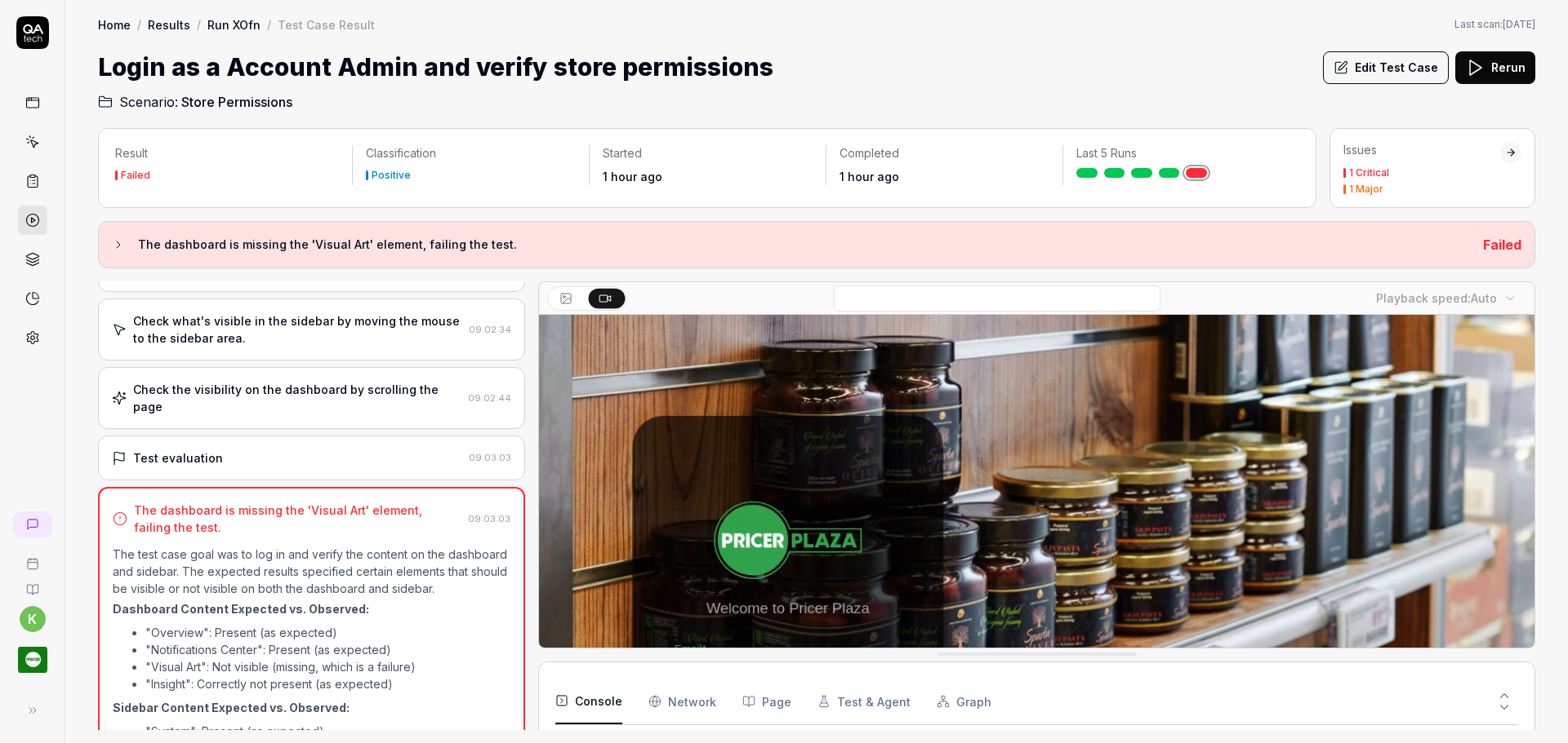
click at [230, 23] on link "Run XOfn" at bounding box center [234, 24] width 53 height 16
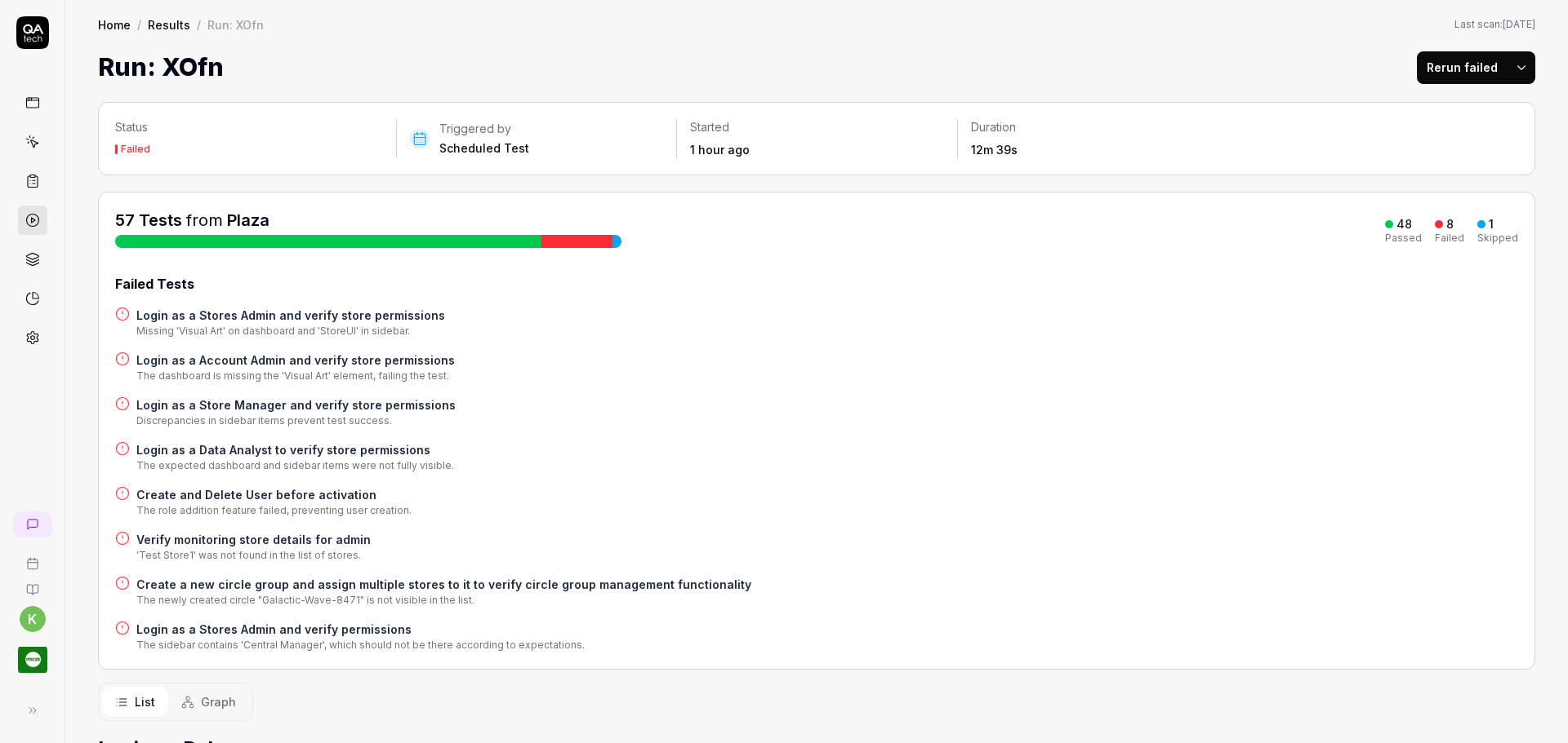
click at [202, 404] on h4 "Login as a Store Manager and verify store permissions" at bounding box center [296, 404] width 319 height 17
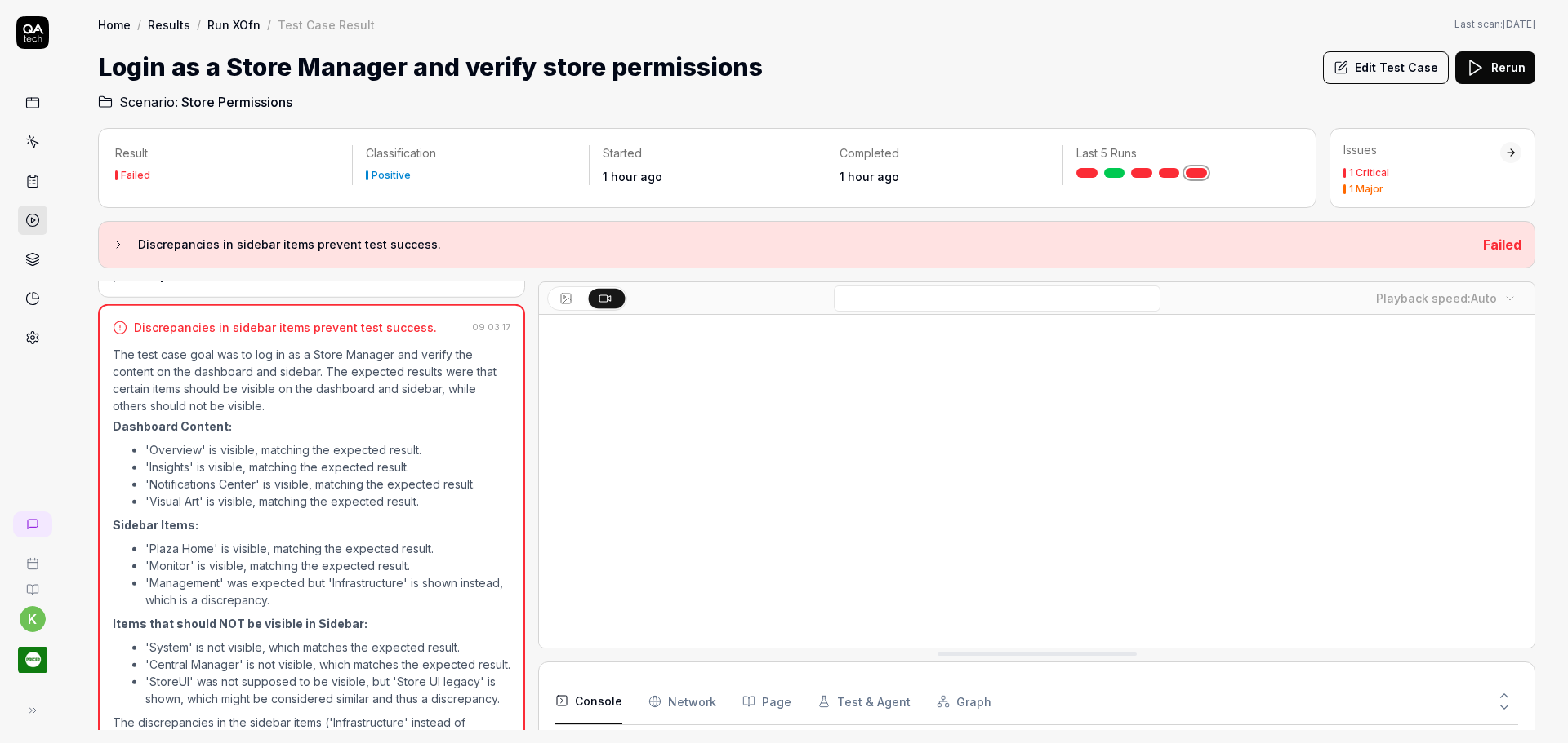
scroll to position [705, 0]
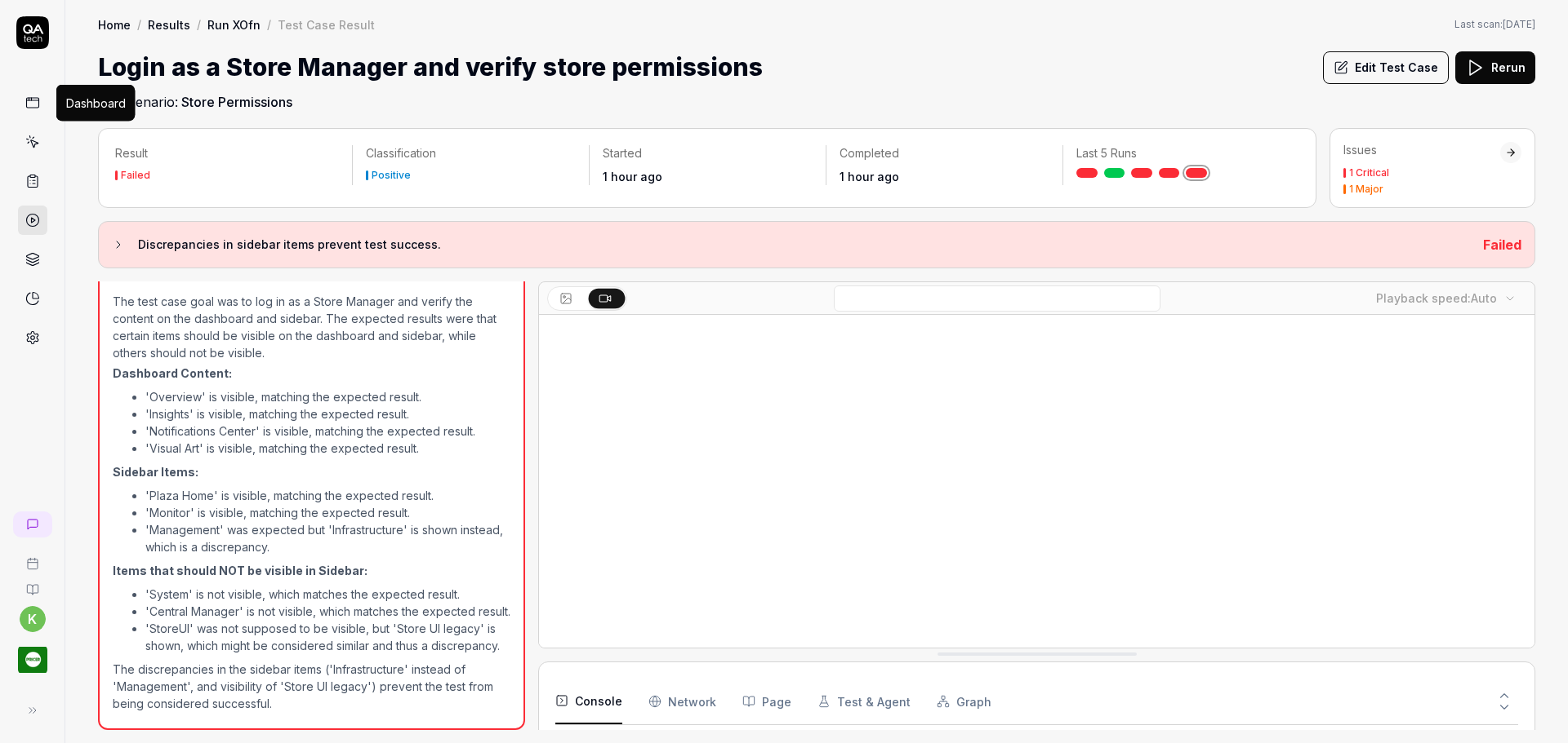
click at [28, 102] on icon at bounding box center [32, 102] width 14 height 14
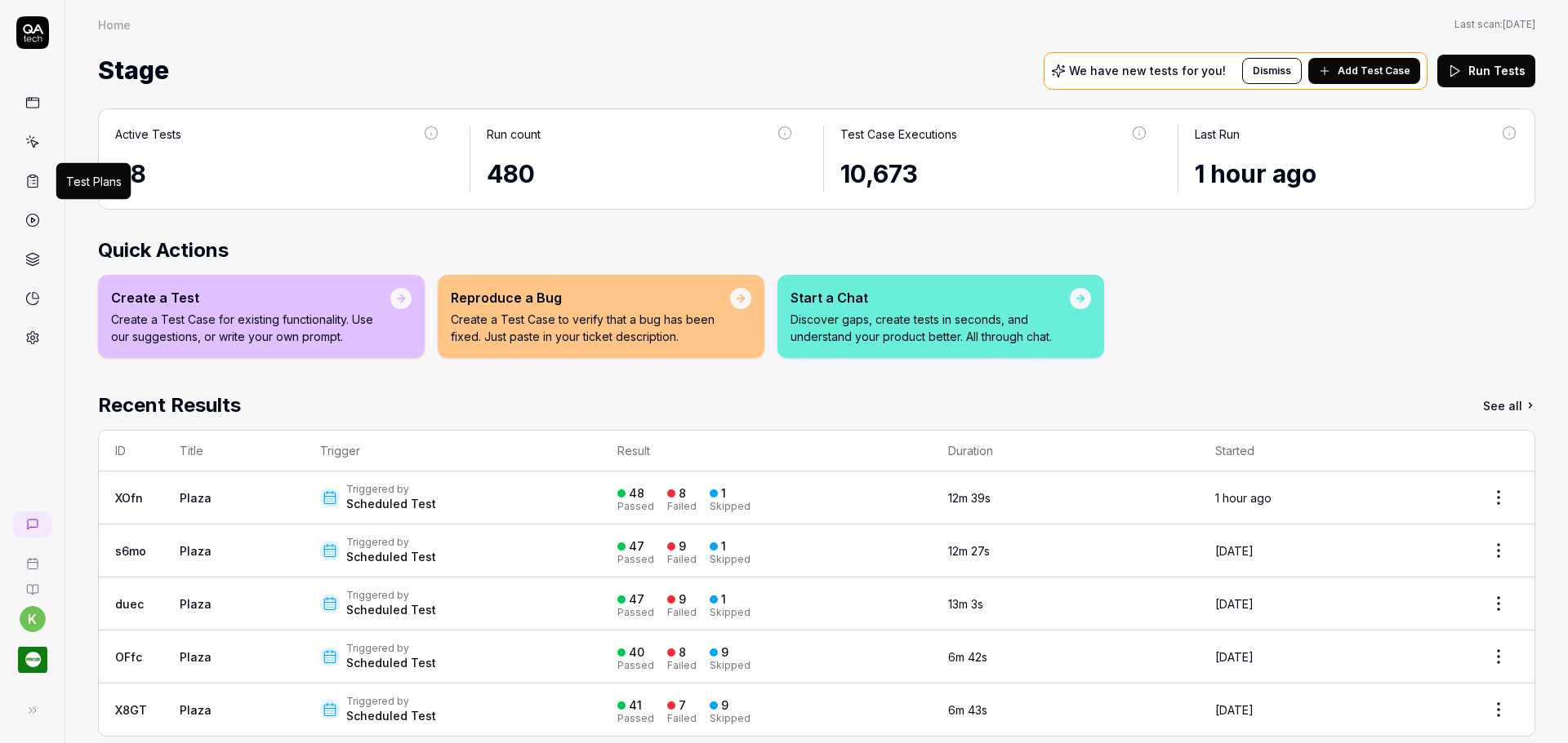
click at [34, 184] on icon at bounding box center [34, 184] width 3 height 0
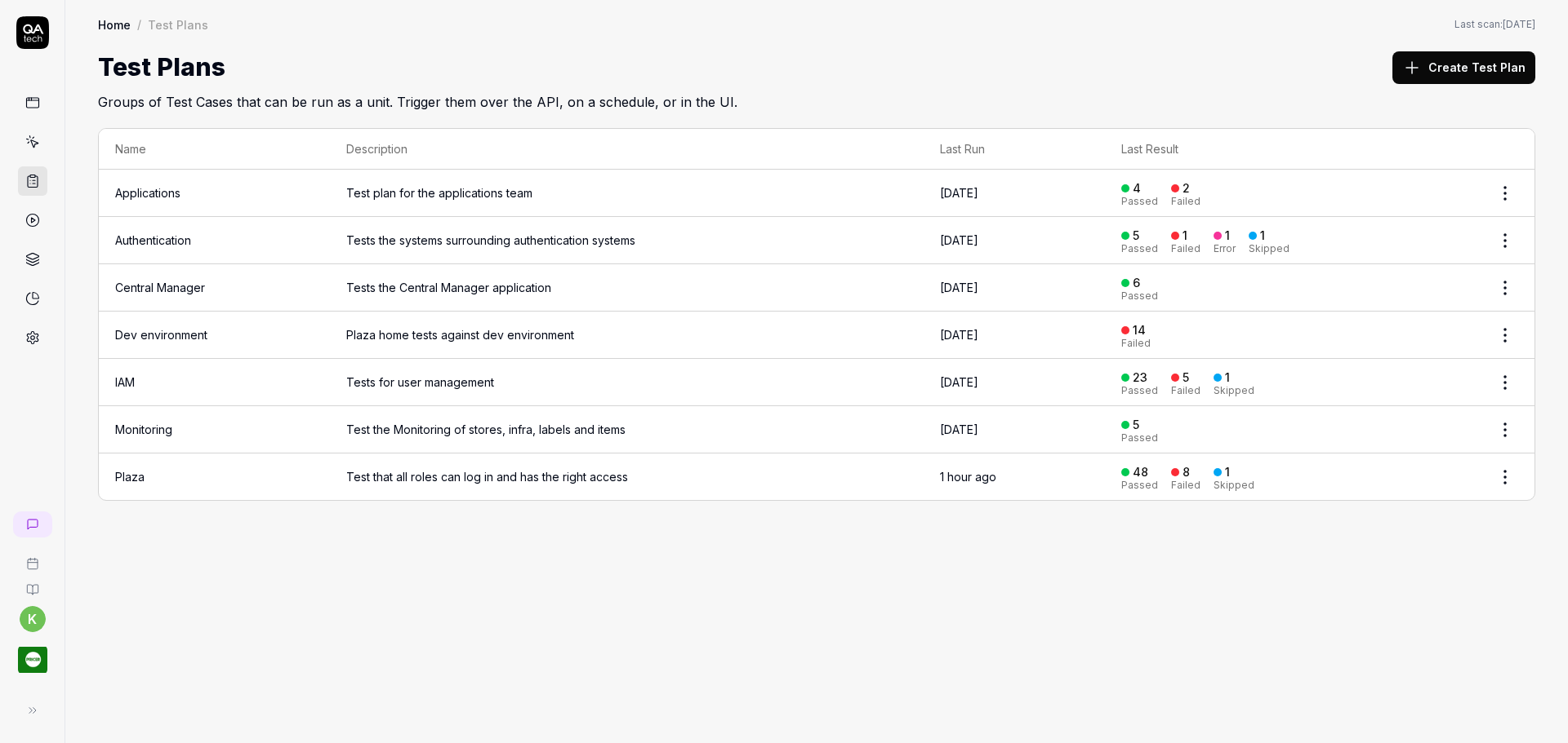
click at [127, 473] on link "Plaza" at bounding box center [129, 478] width 29 height 14
click at [374, 471] on span "Test that all roles can log in and has the right access" at bounding box center [627, 477] width 562 height 17
click at [130, 473] on link "Plaza" at bounding box center [129, 478] width 29 height 14
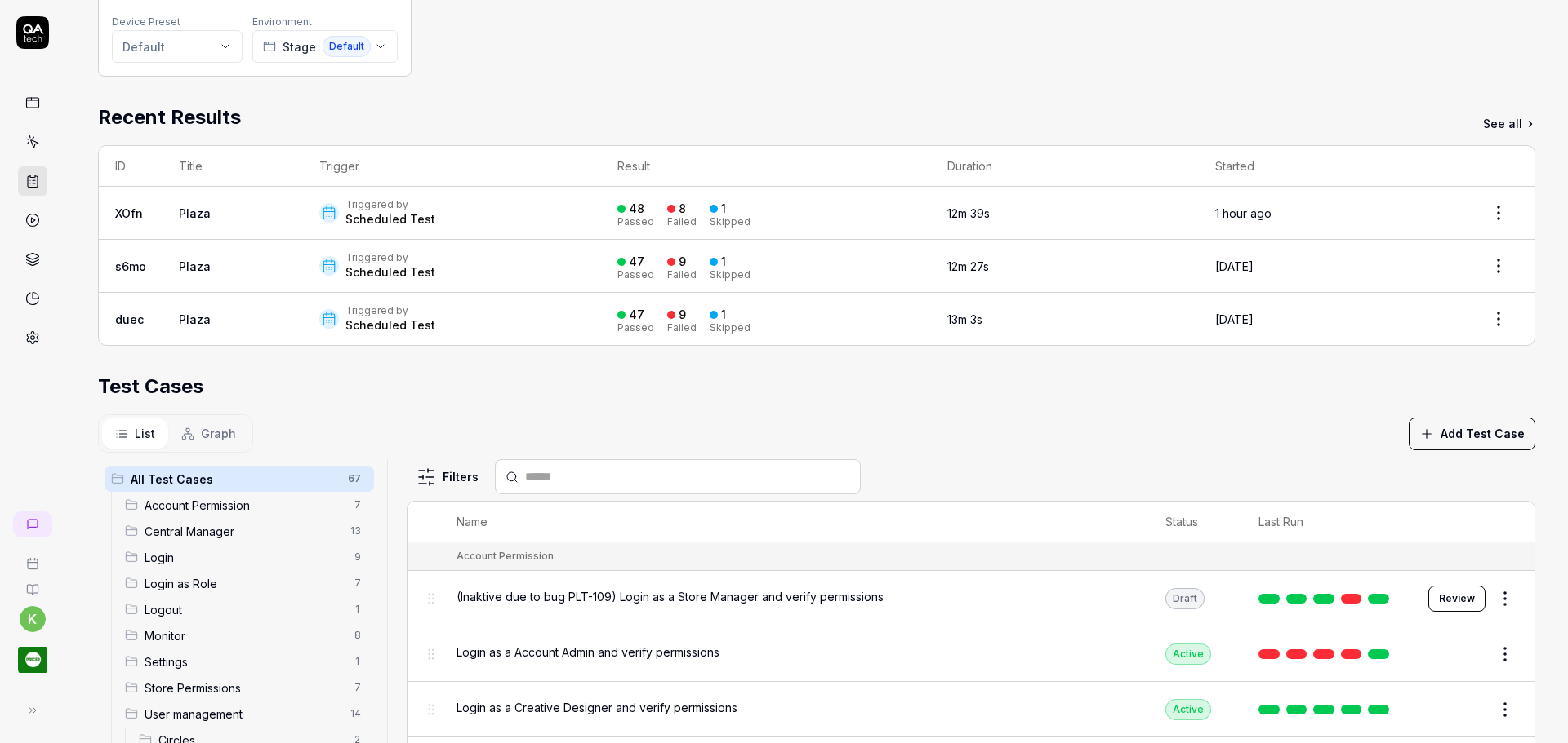
scroll to position [326, 0]
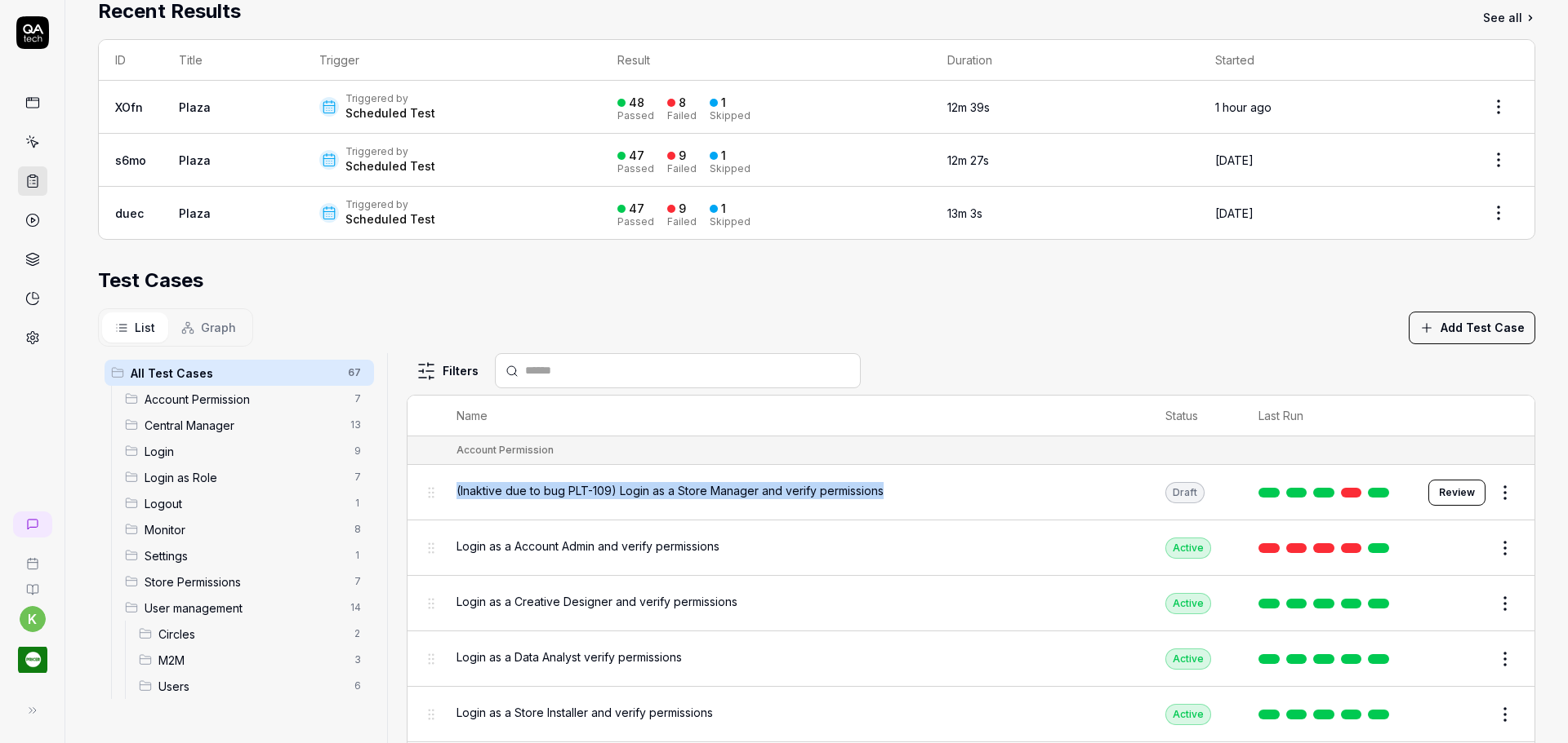
drag, startPoint x: 450, startPoint y: 471, endPoint x: 891, endPoint y: 489, distance: 441.4
click at [891, 489] on td "(Inaktive due to bug PLT-109) Login as a Store Manager and verify permissions" at bounding box center [795, 493] width 710 height 55
copy span "(Inaktive due to bug PLT-109) Login as a Store Manager and verify permissions"
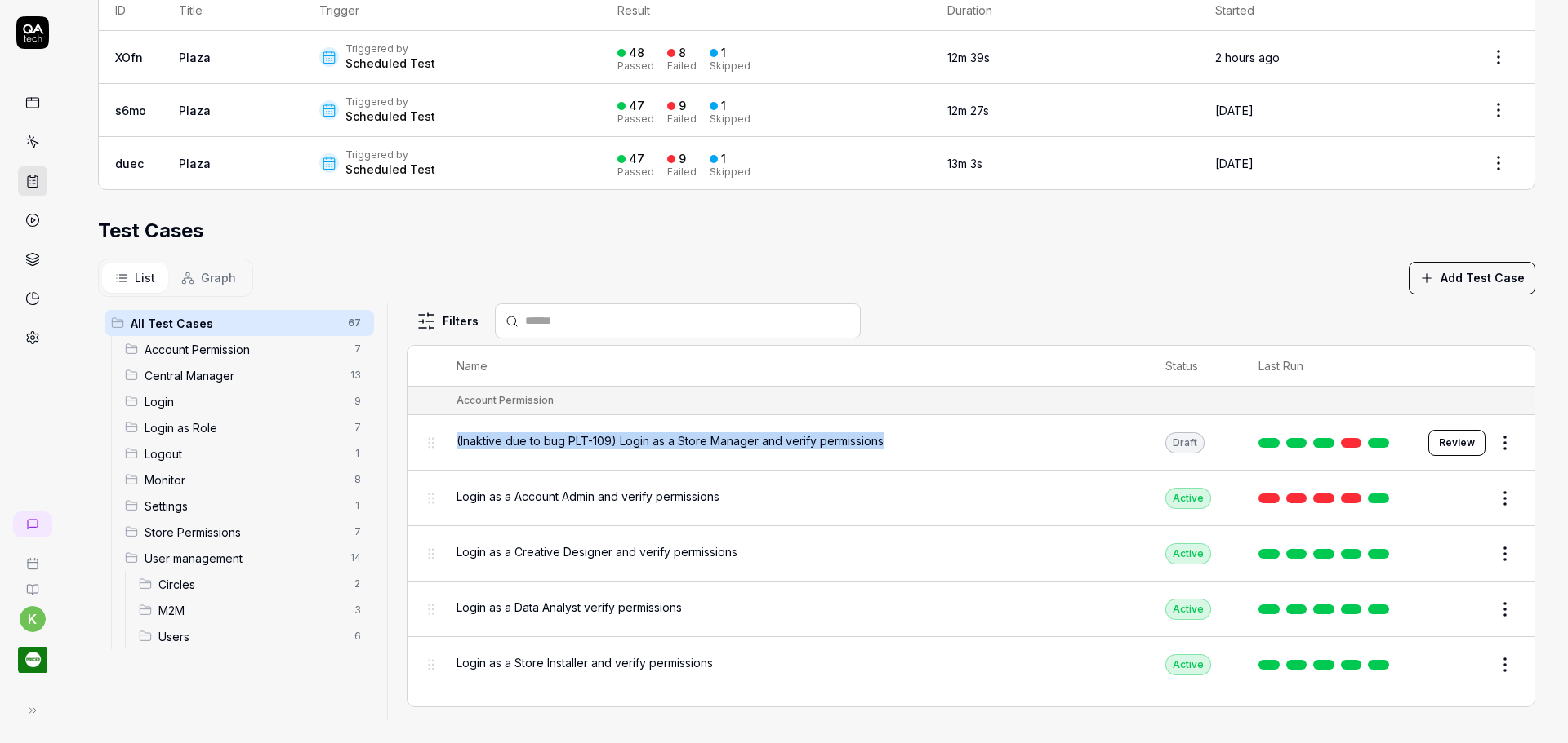
scroll to position [383, 0]
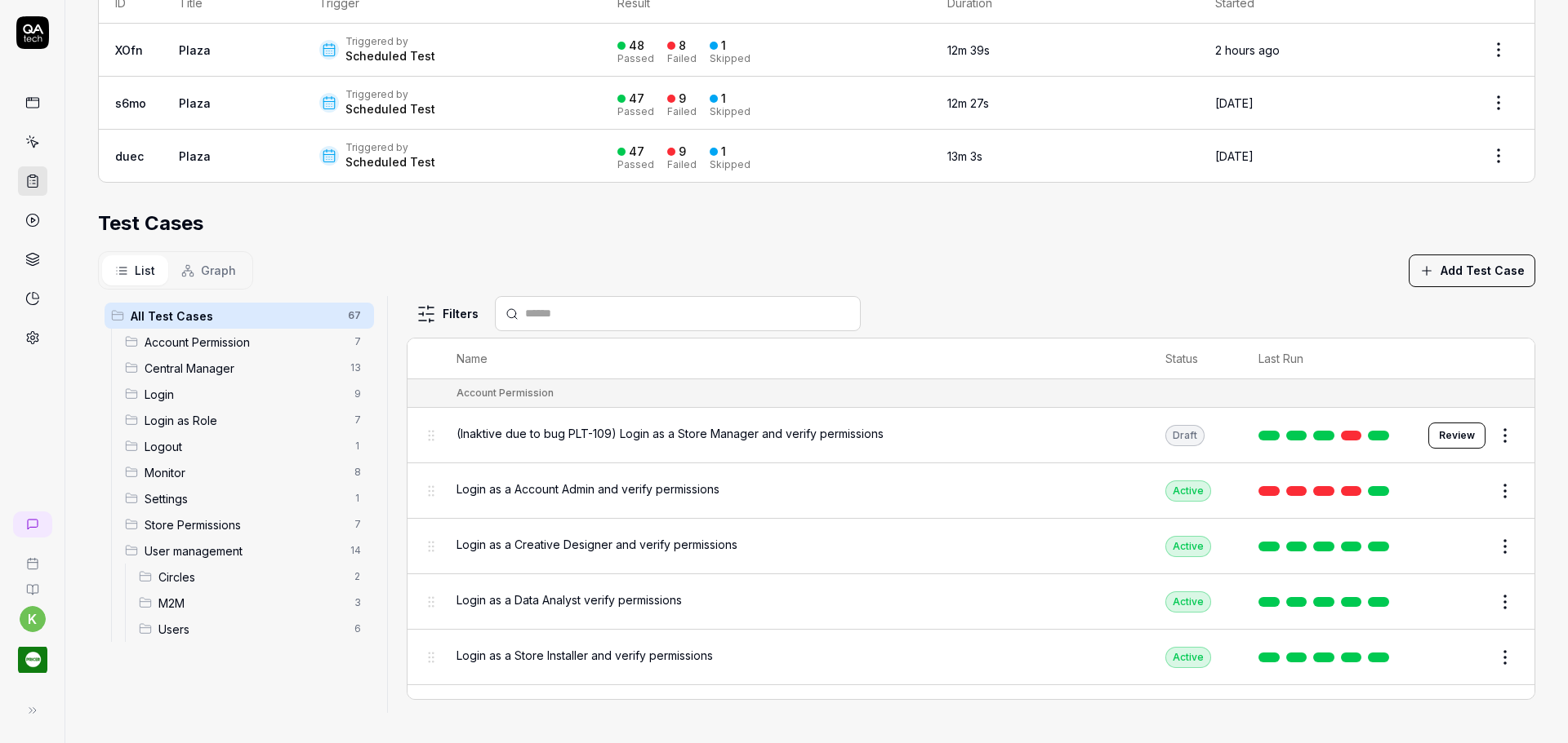
click at [532, 483] on span "Login as a Account Admin and verify permissions" at bounding box center [587, 488] width 263 height 17
